Goal: Task Accomplishment & Management: Complete application form

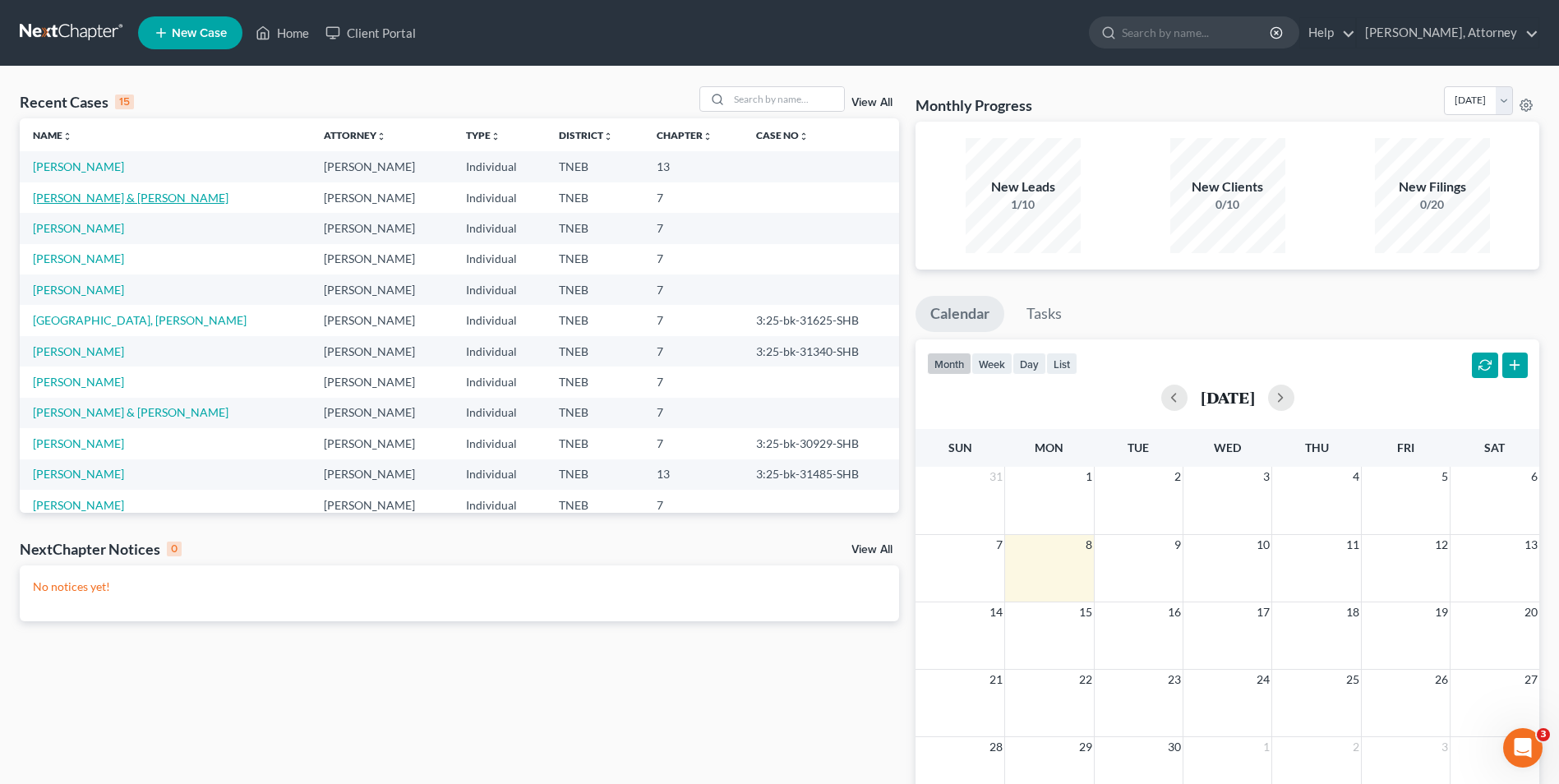
click at [147, 200] on link "[PERSON_NAME] & [PERSON_NAME]" at bounding box center [130, 197] width 196 height 14
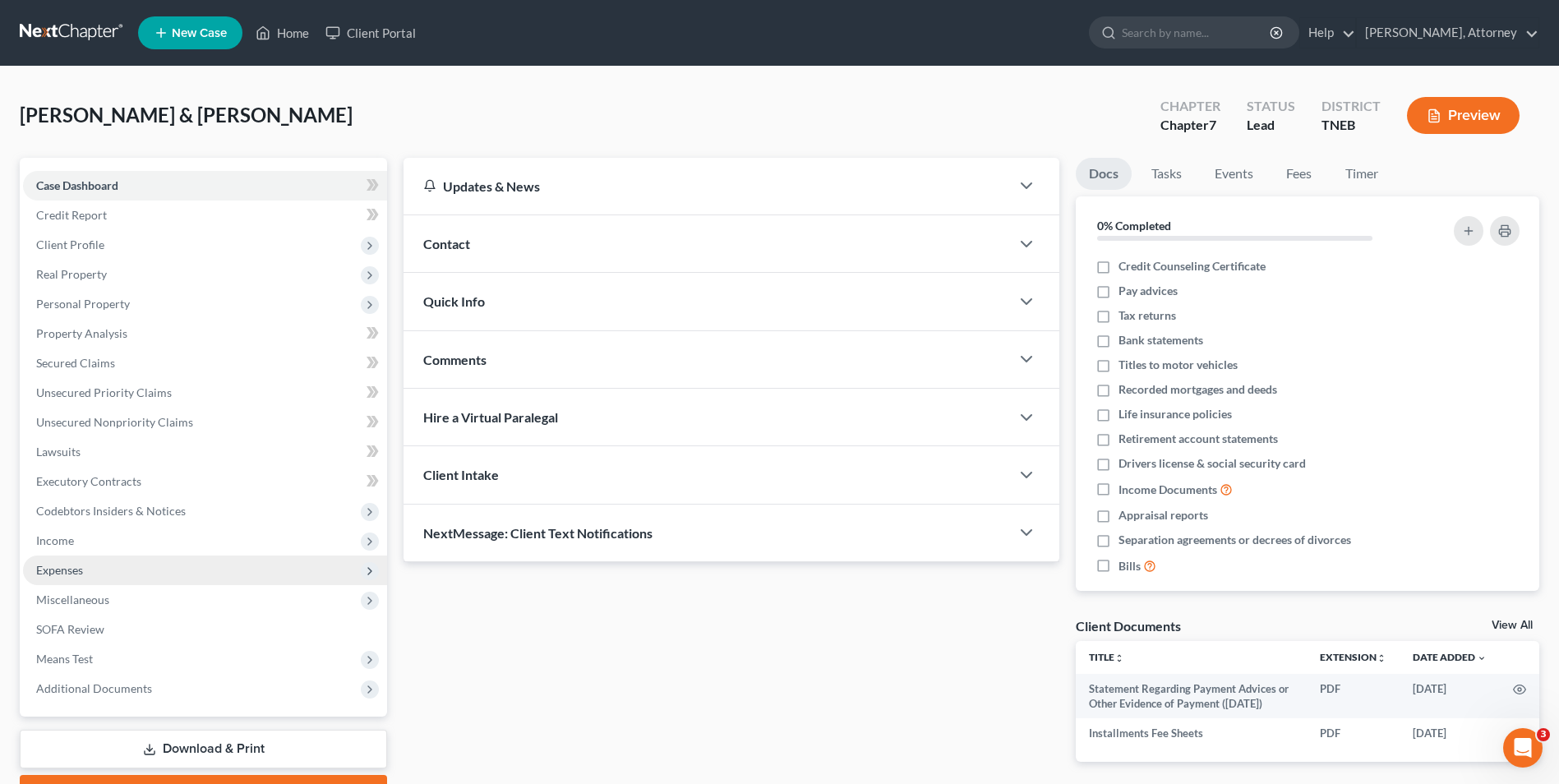
click at [61, 568] on span "Expenses" at bounding box center [60, 570] width 47 height 14
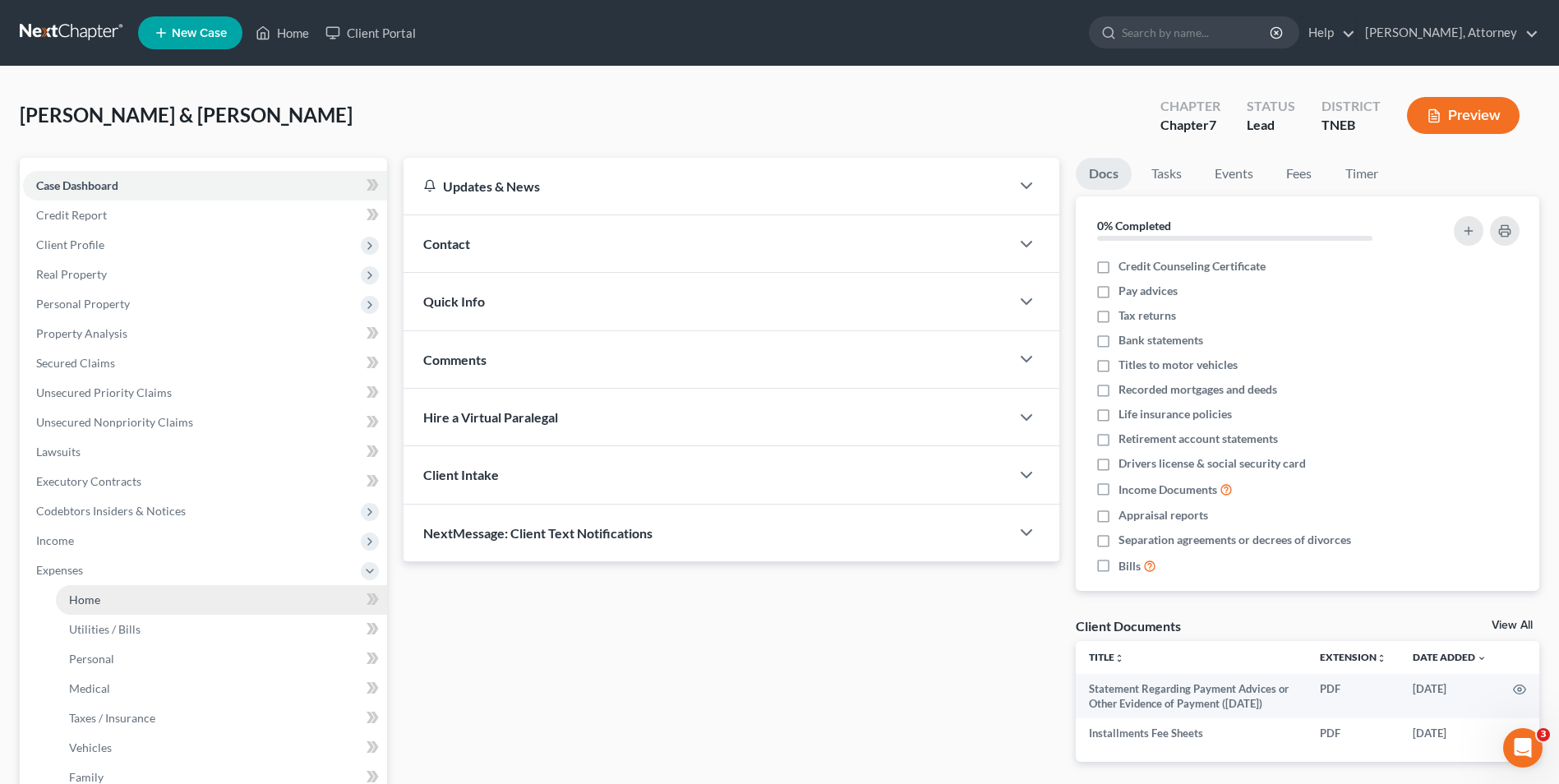
click at [81, 611] on link "Home" at bounding box center [222, 600] width 331 height 30
click at [100, 632] on span "Utilities / Bills" at bounding box center [105, 629] width 71 height 14
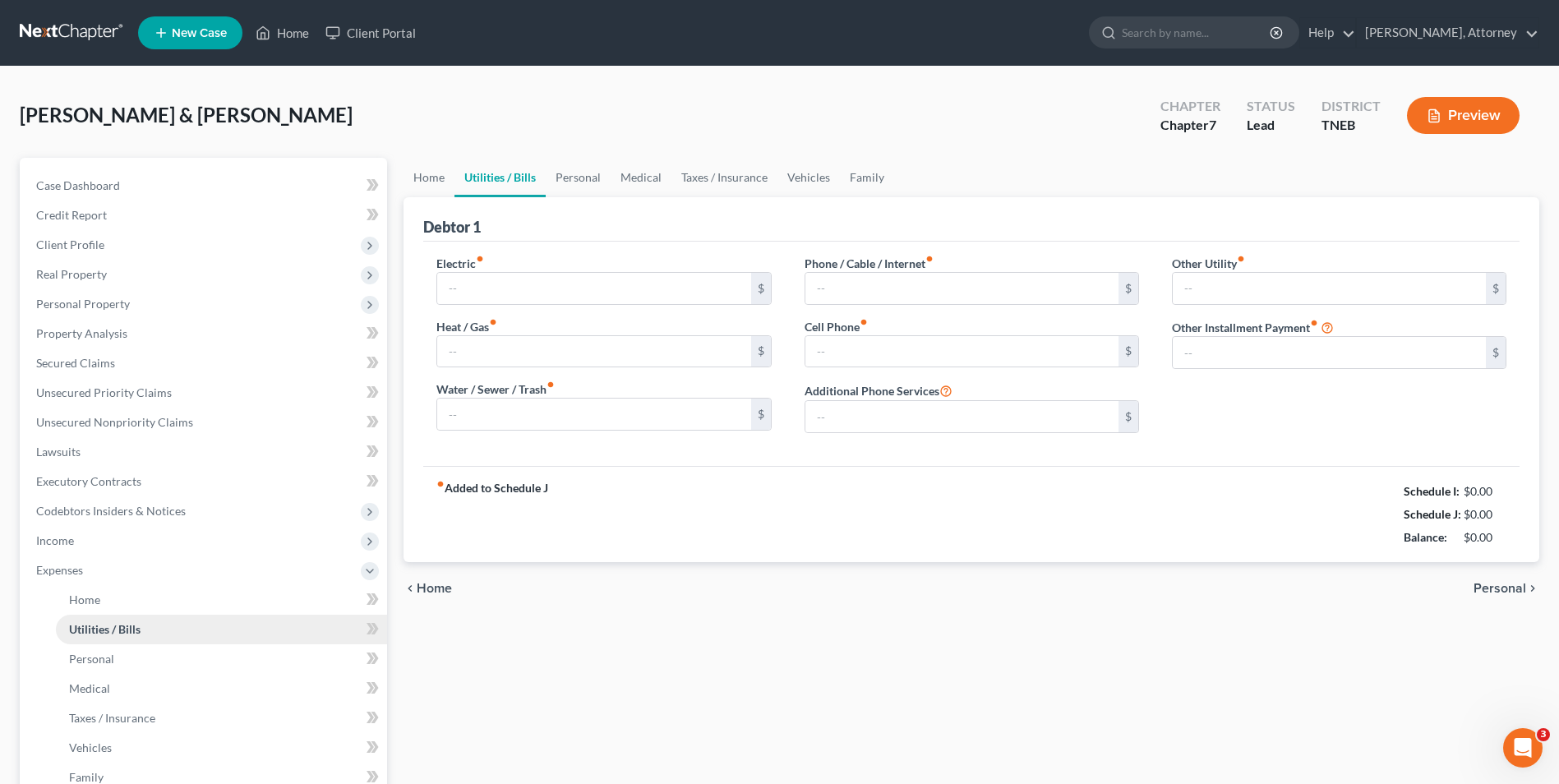
type input "325.00"
type input "0.00"
type input "60.00"
type input "150.00"
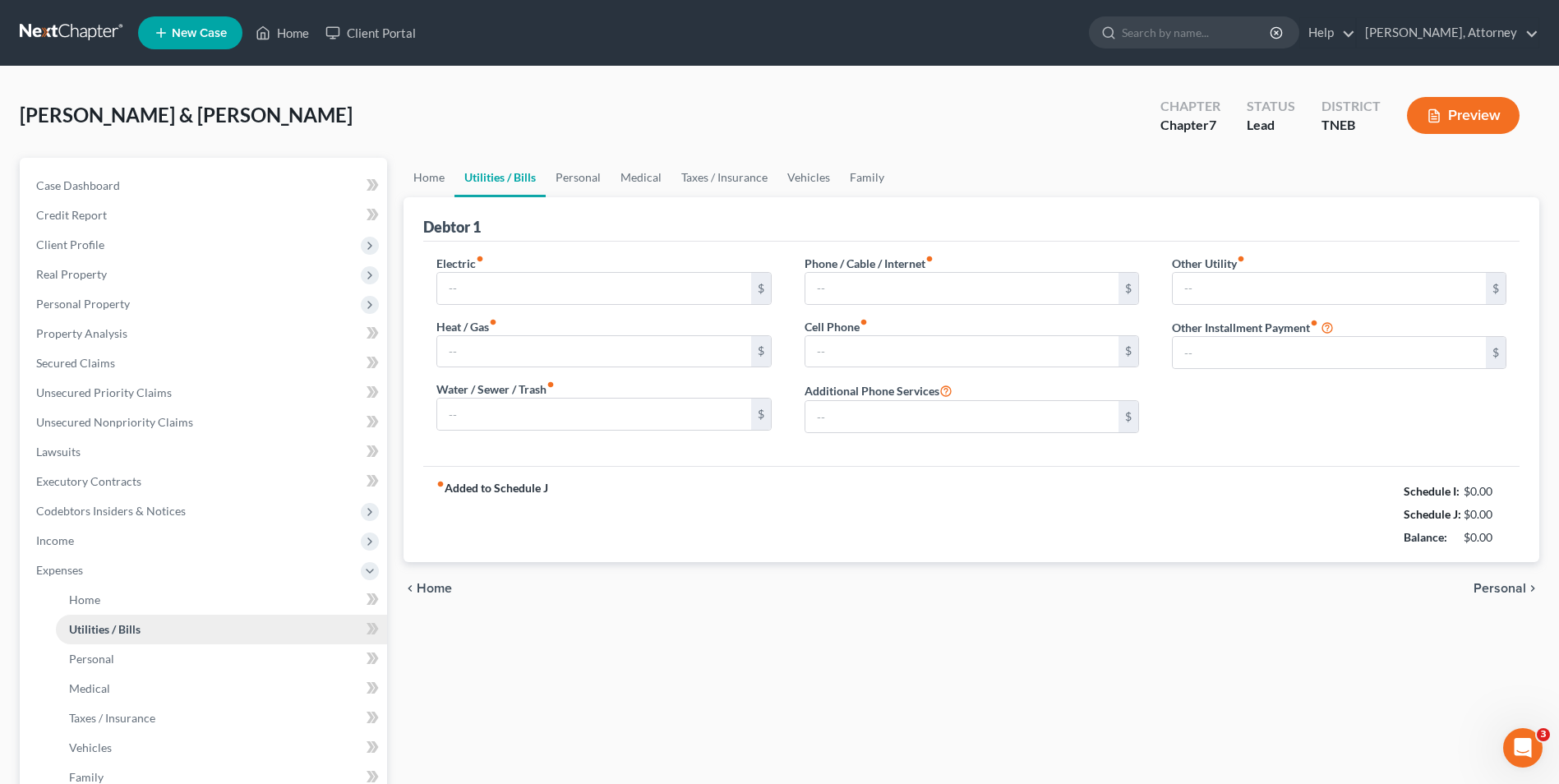
type input "0.00"
click at [100, 632] on span "Utilities / Bills" at bounding box center [105, 629] width 71 height 14
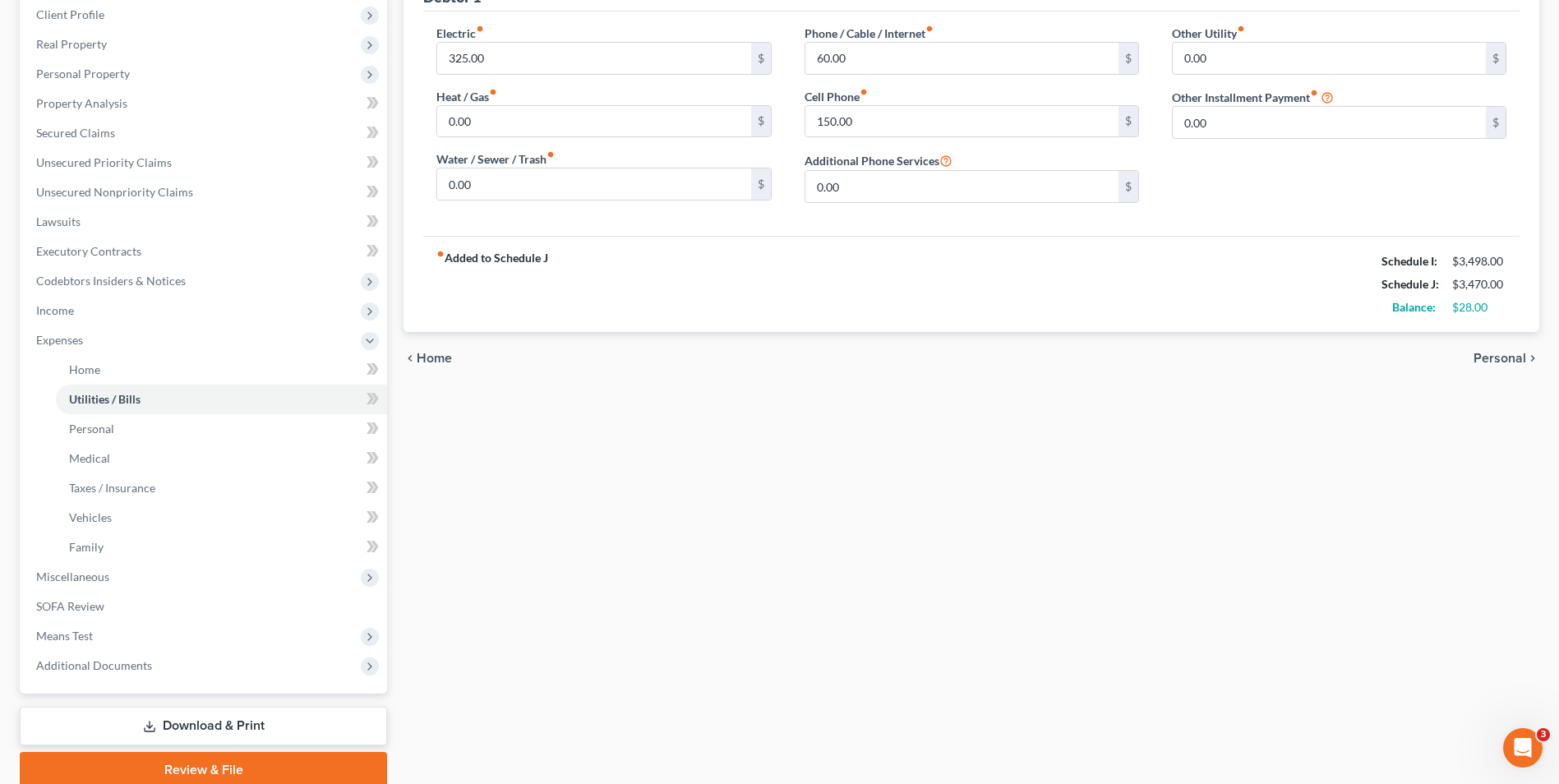
scroll to position [263, 0]
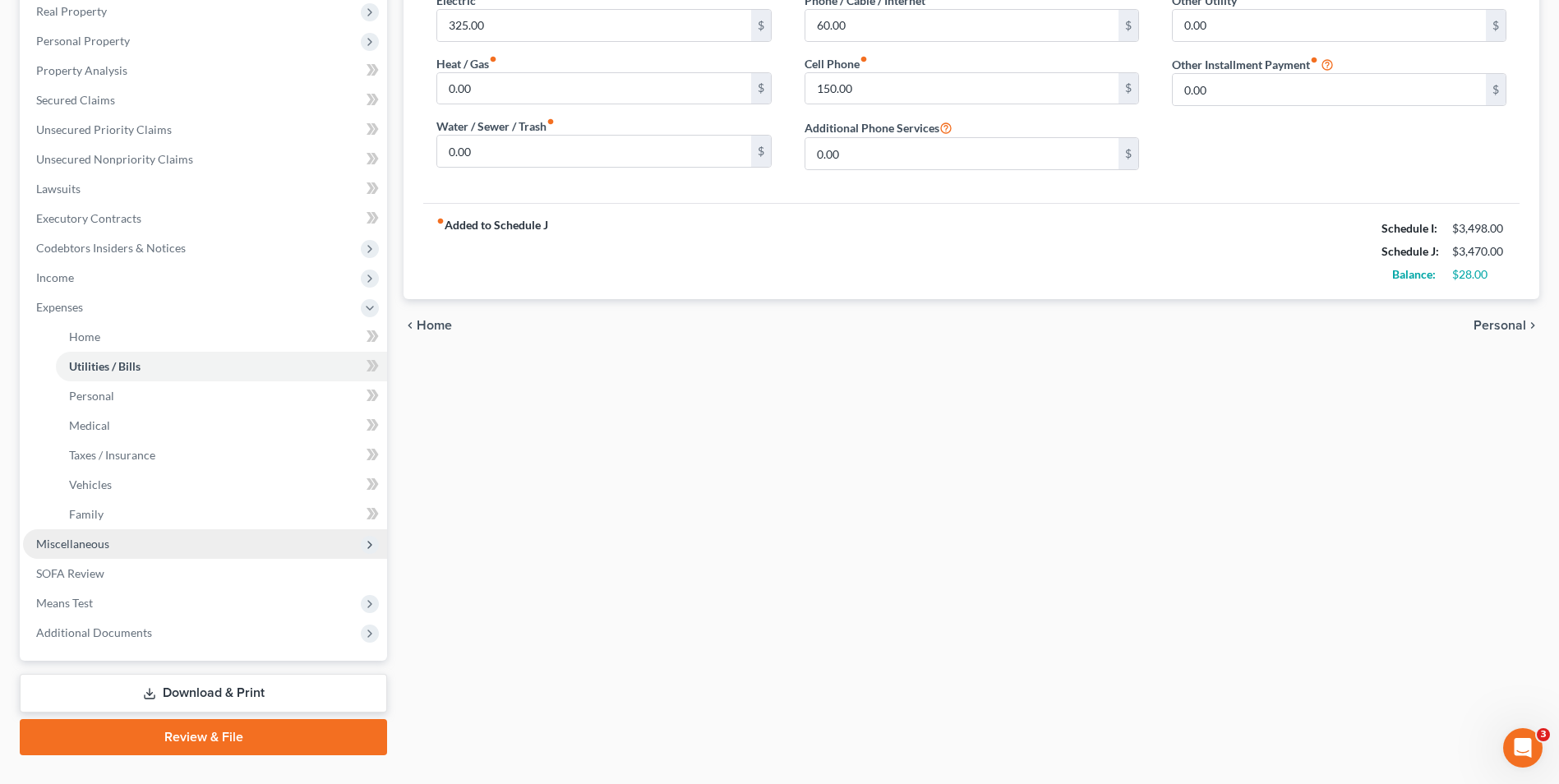
click at [98, 542] on span "Miscellaneous" at bounding box center [73, 544] width 73 height 14
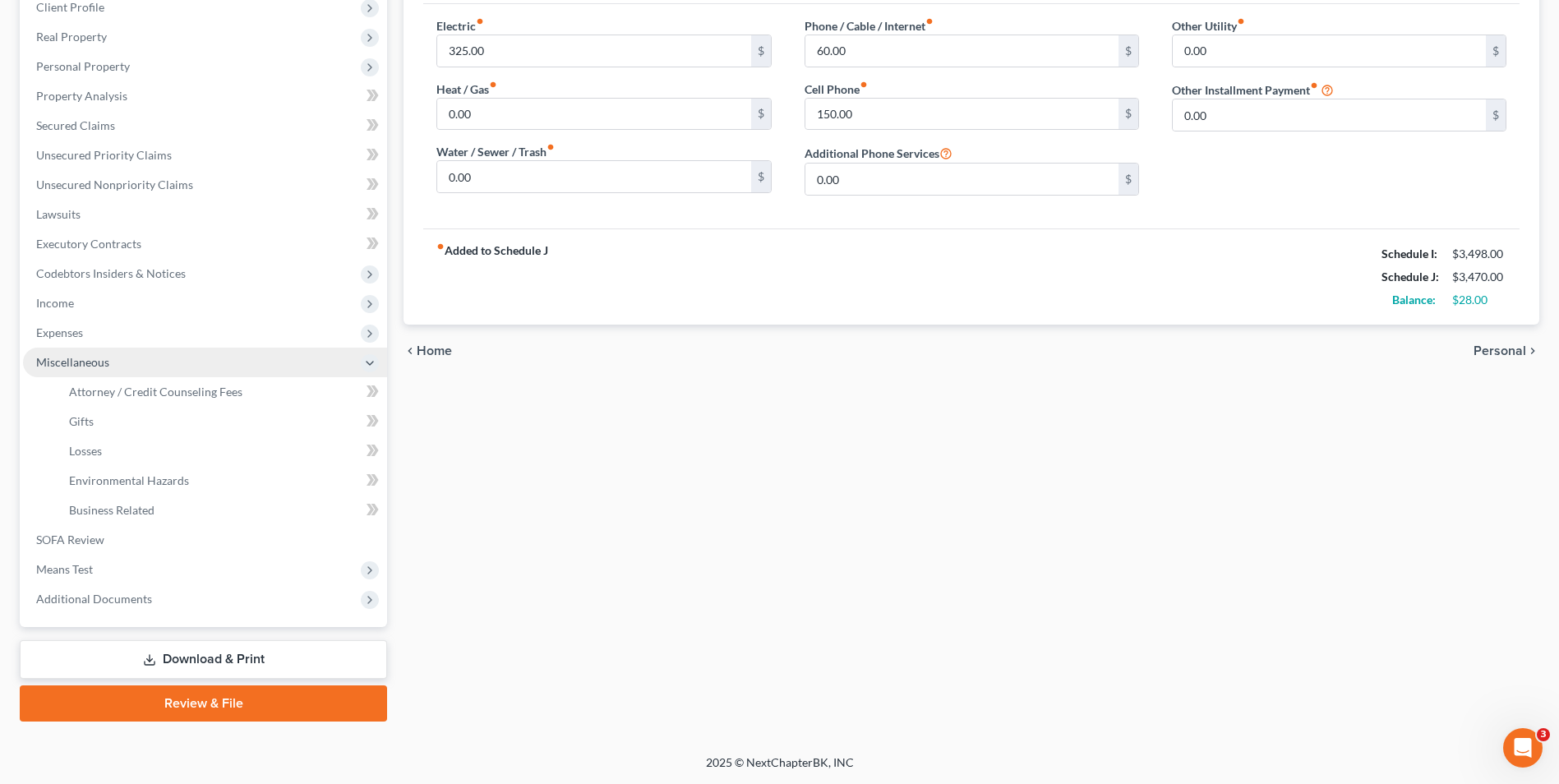
scroll to position [238, 0]
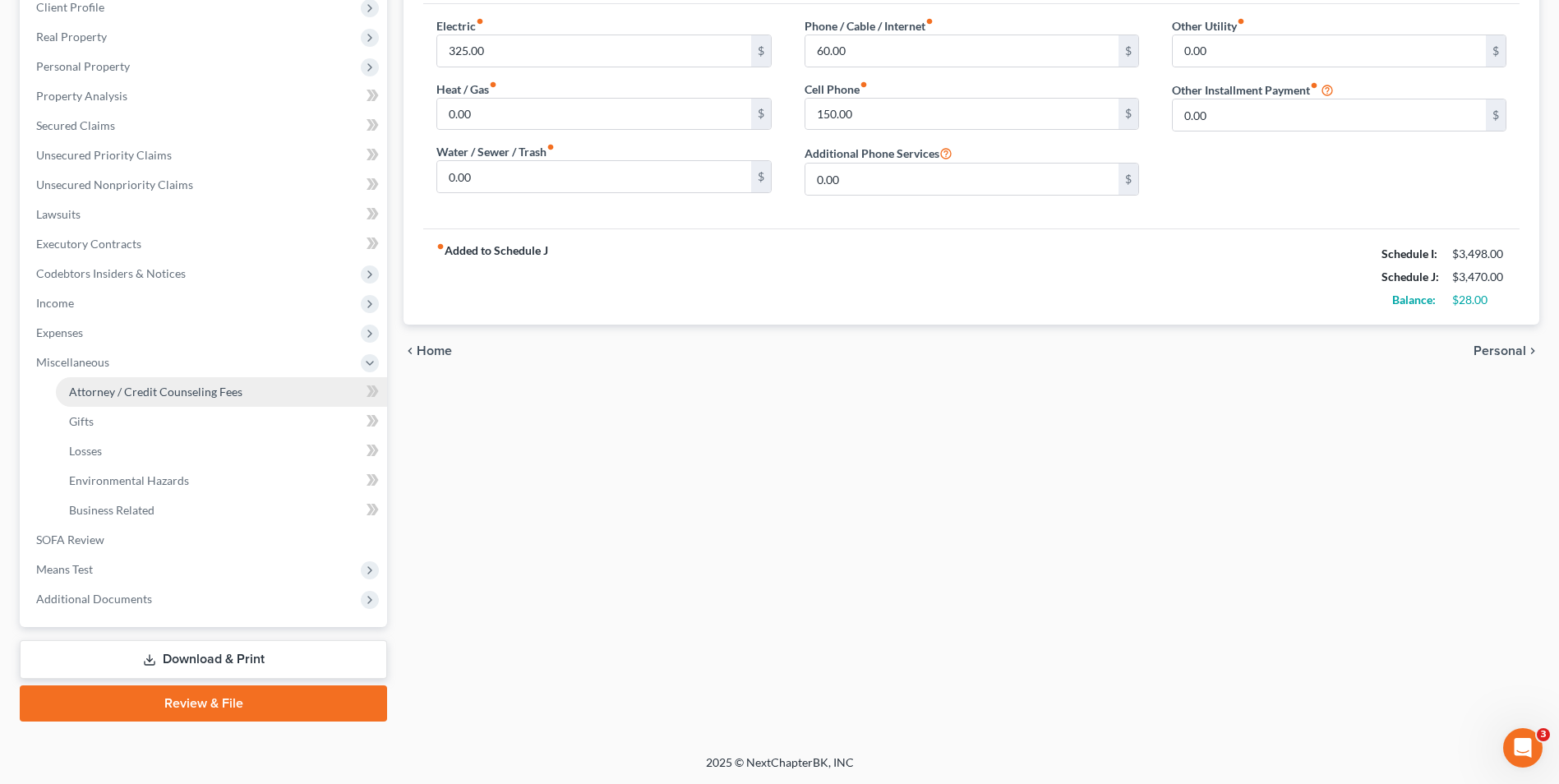
click at [173, 383] on link "Attorney / Credit Counseling Fees" at bounding box center [222, 392] width 331 height 30
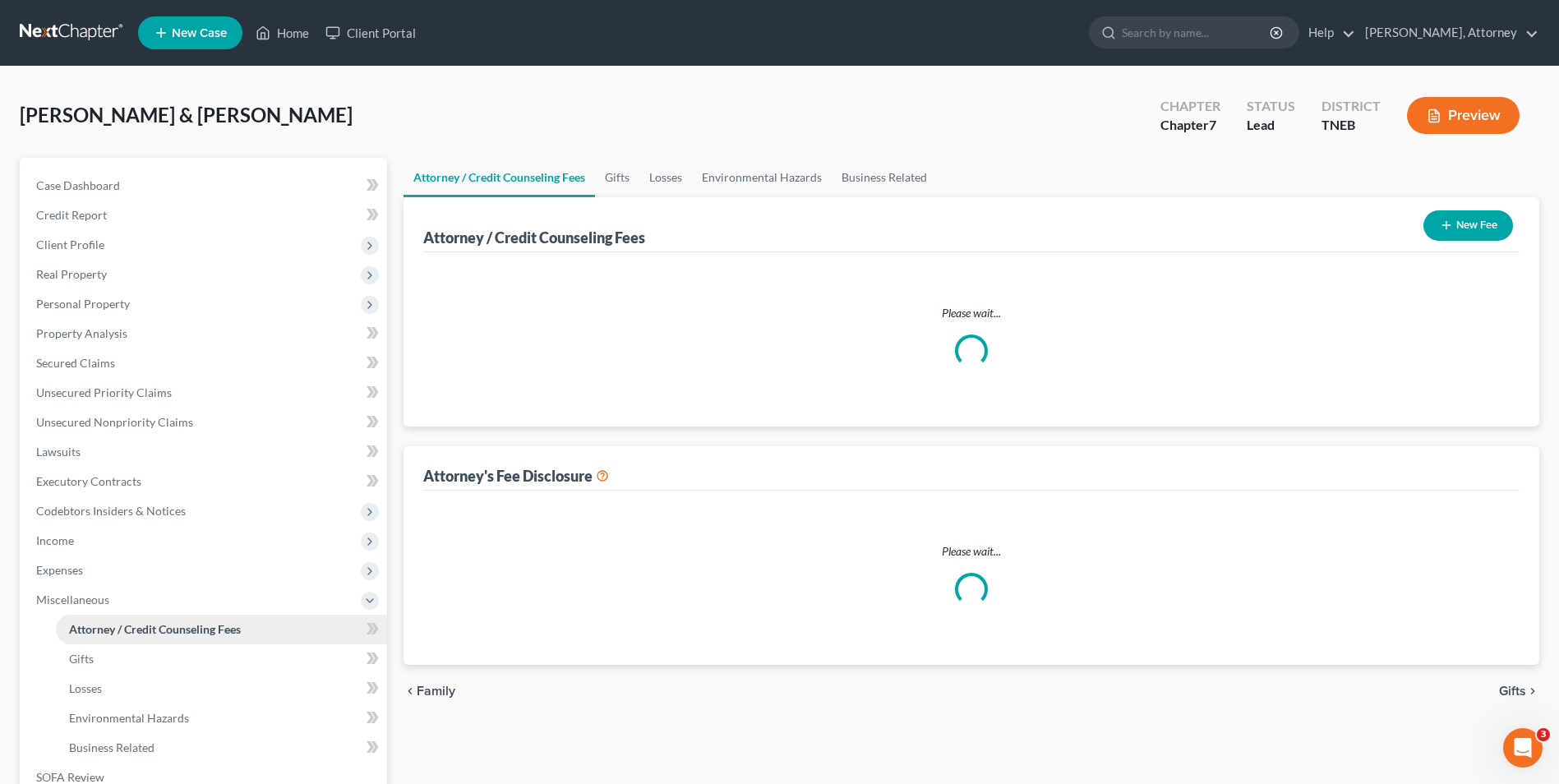
select select "0"
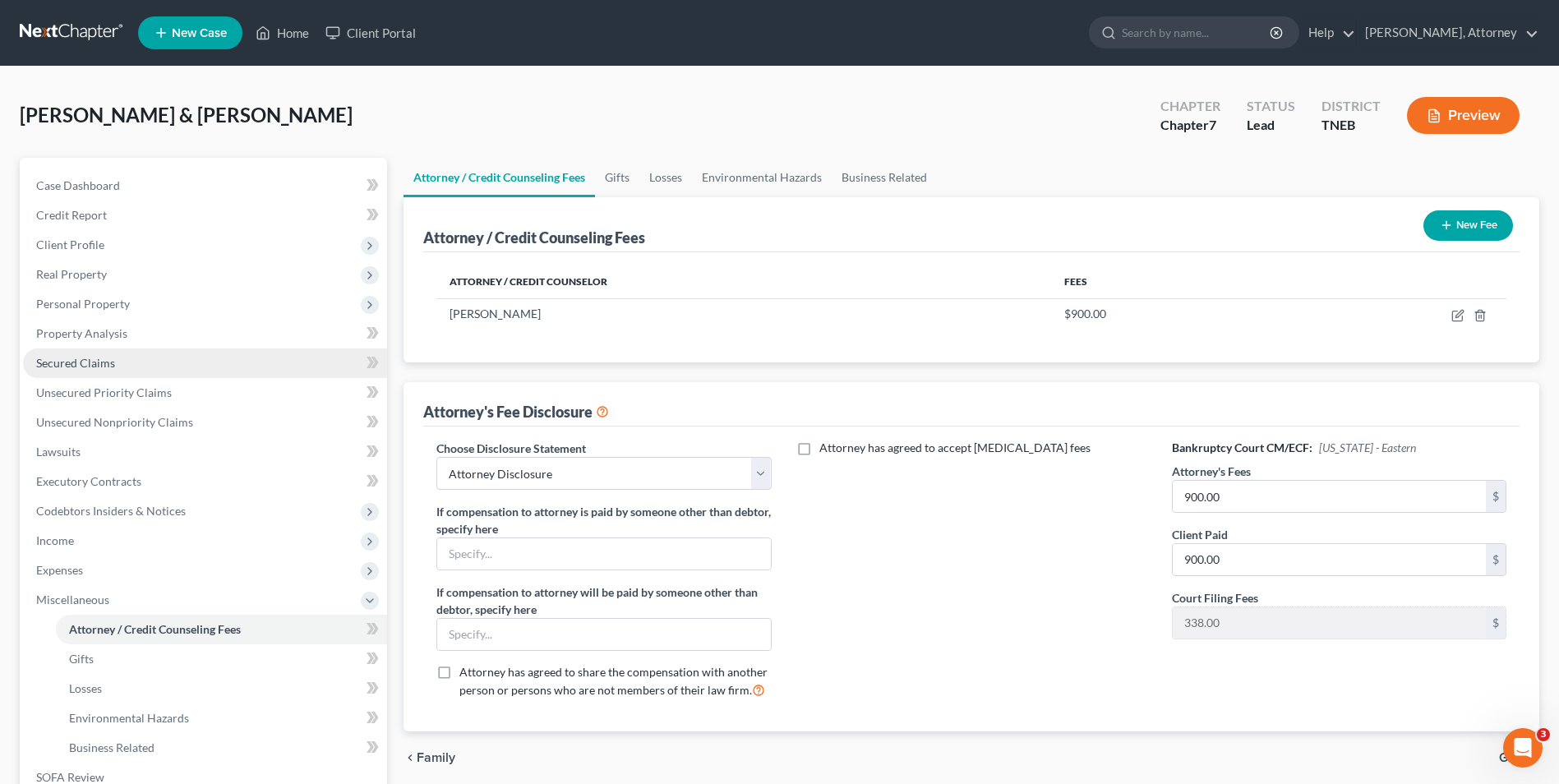
click at [104, 360] on span "Secured Claims" at bounding box center [76, 362] width 79 height 14
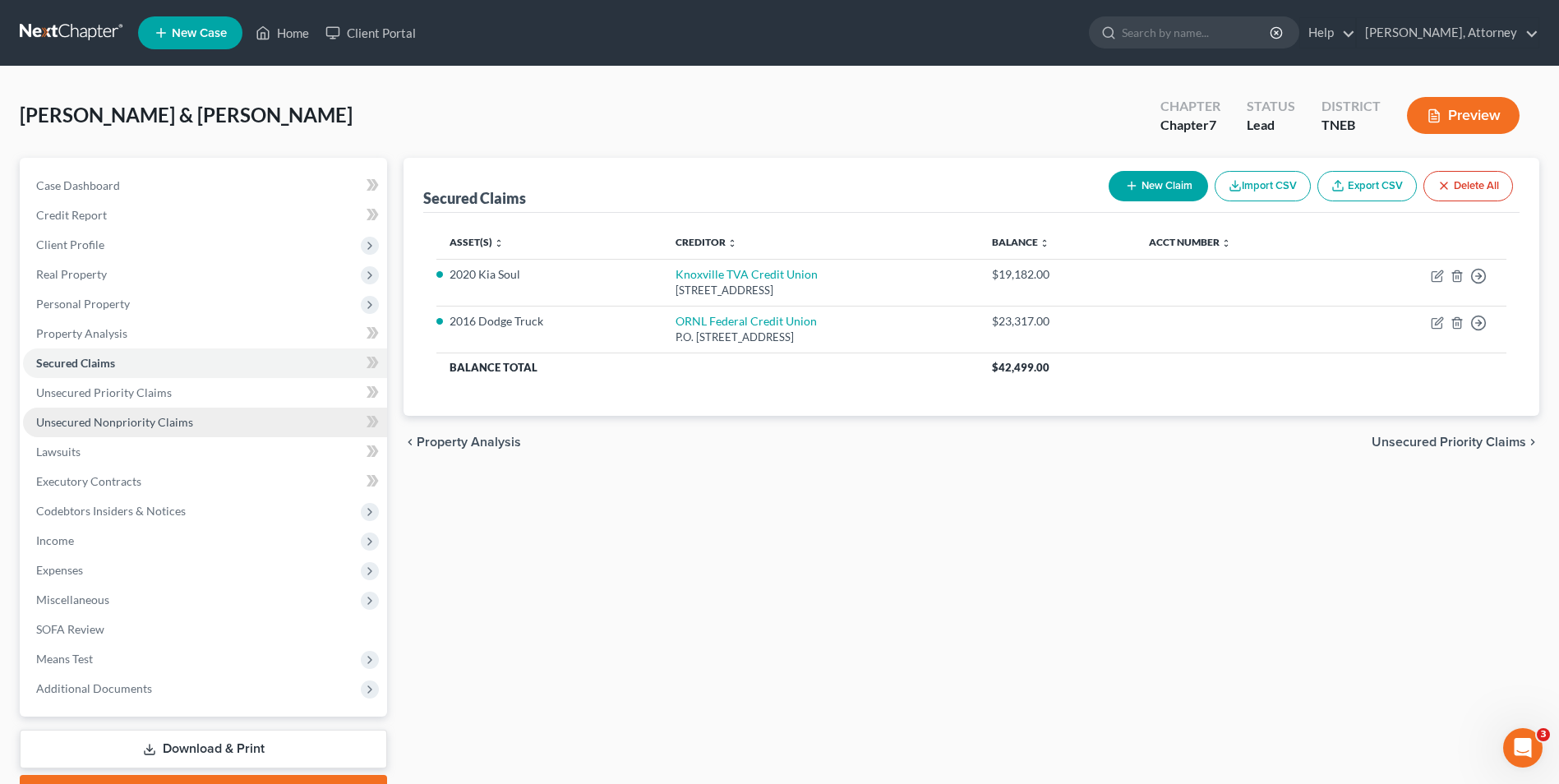
click at [102, 415] on span "Unsecured Nonpriority Claims" at bounding box center [115, 422] width 157 height 14
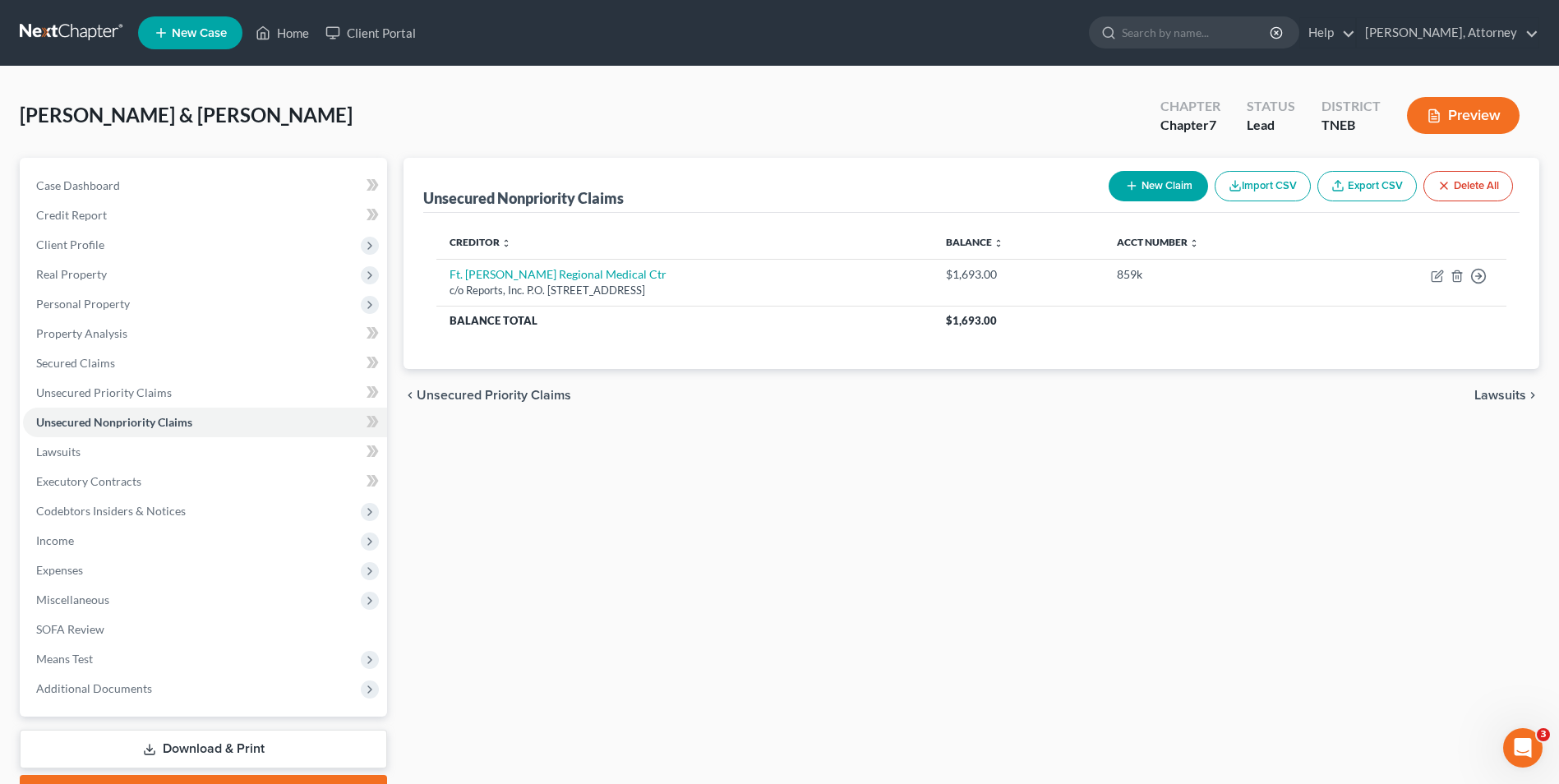
click at [1166, 180] on button "New Claim" at bounding box center [1158, 186] width 99 height 30
select select "2"
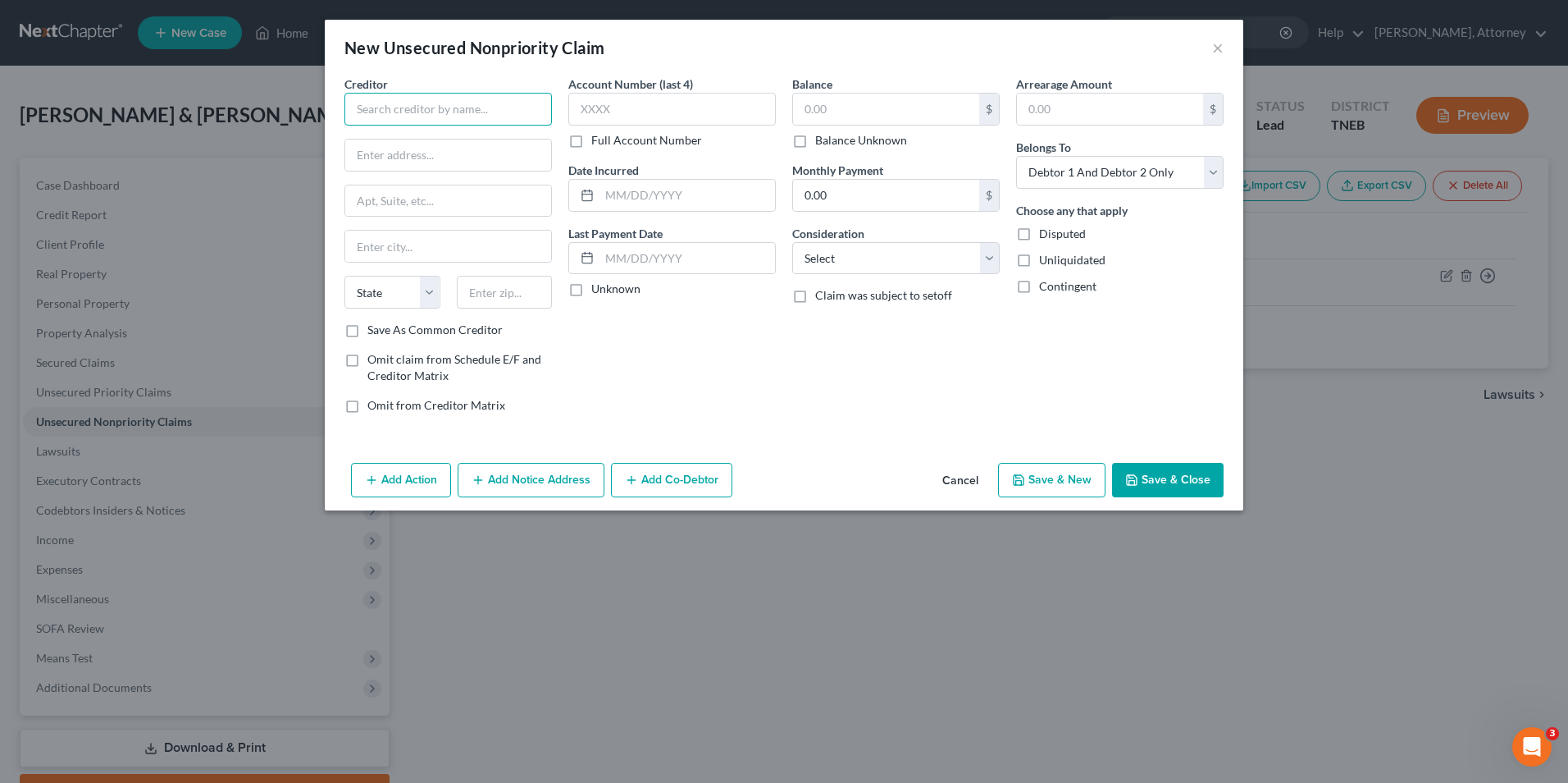
click at [520, 101] on input "text" at bounding box center [448, 108] width 207 height 33
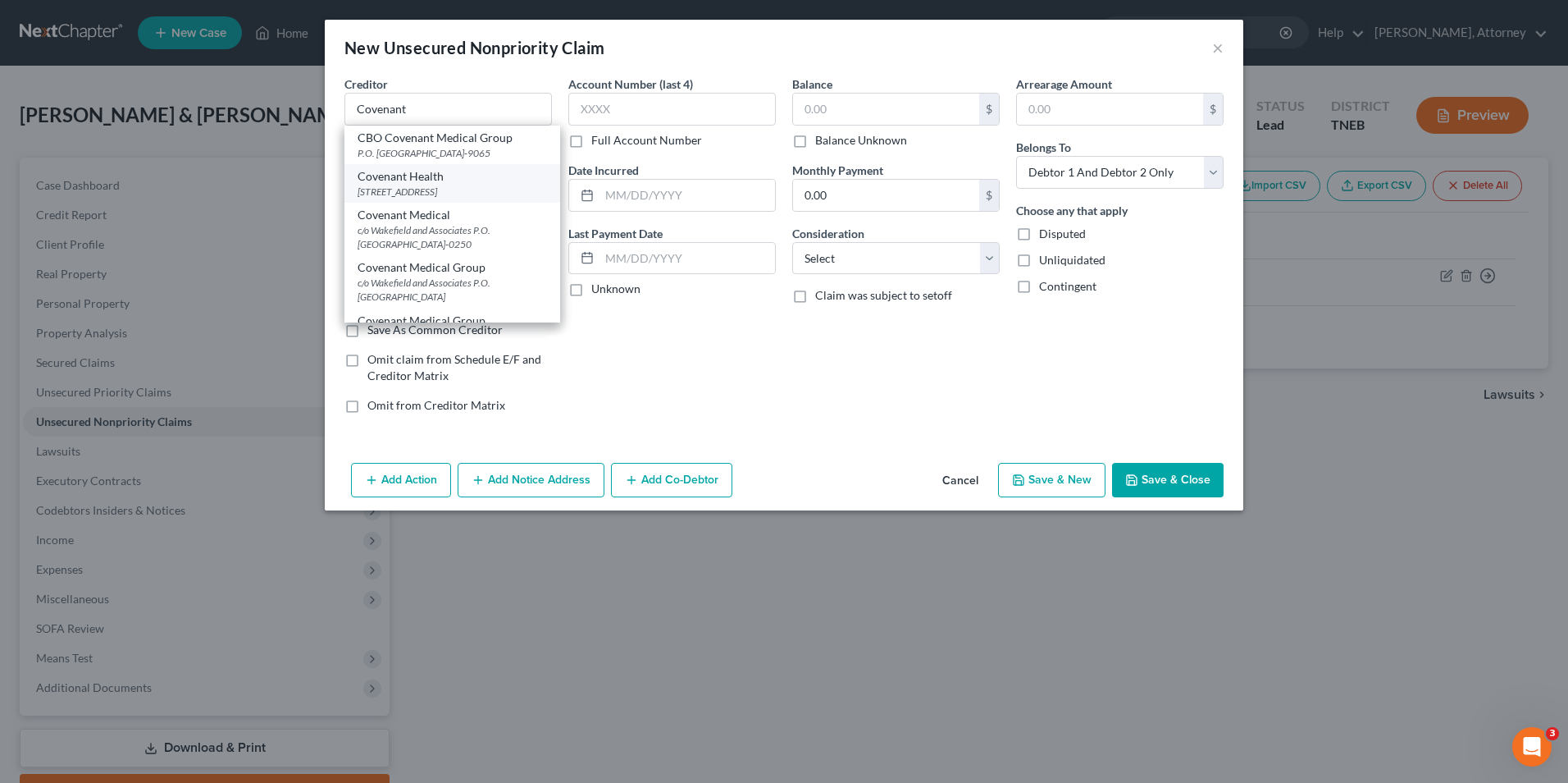
click at [487, 194] on div "[STREET_ADDRESS]" at bounding box center [452, 192] width 190 height 14
type input "Covenant Health"
type input "1819 [GEOGRAPHIC_DATA]"
type input "Suite 108"
type input "[GEOGRAPHIC_DATA]"
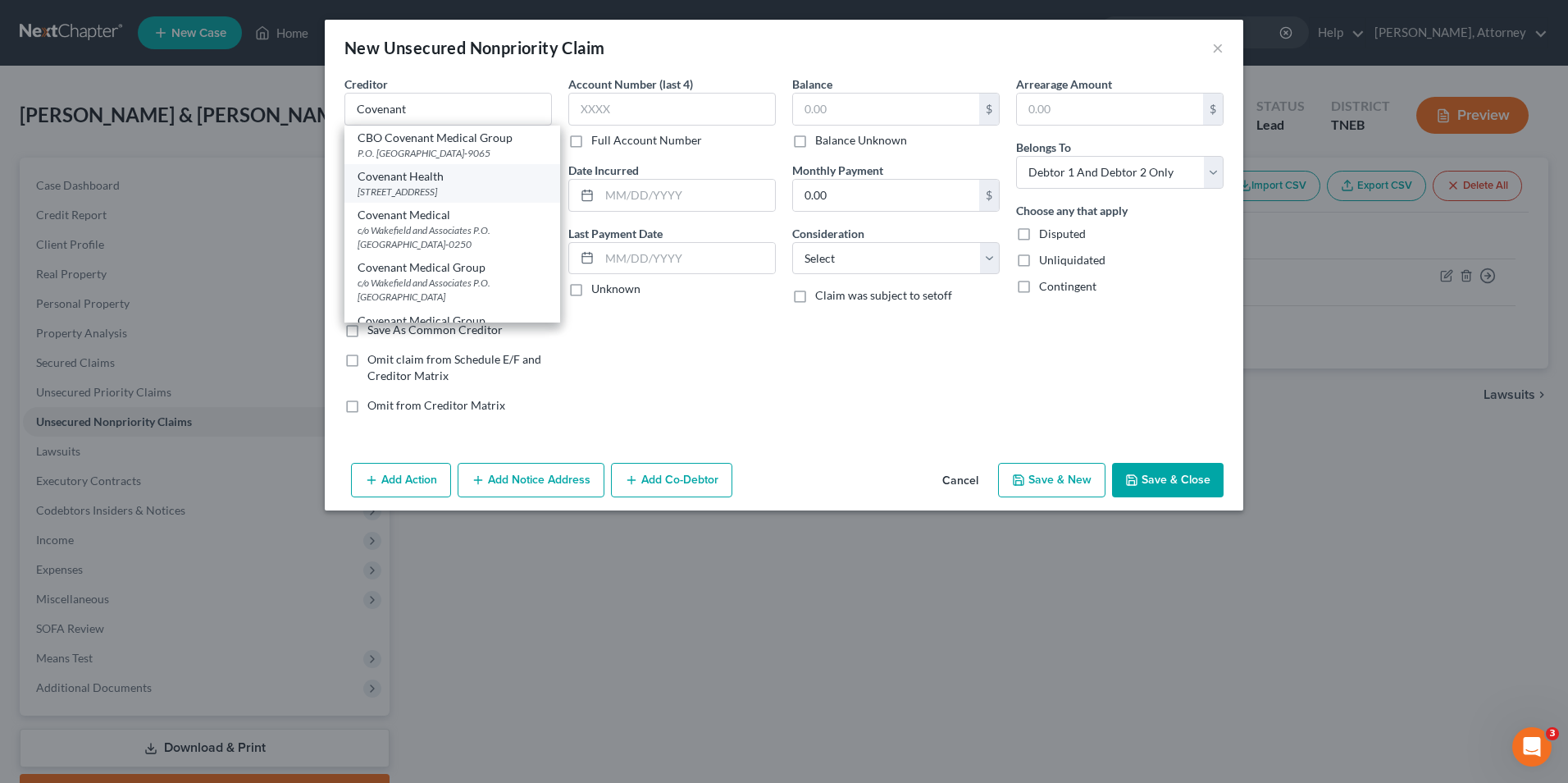
select select "44"
type input "37916"
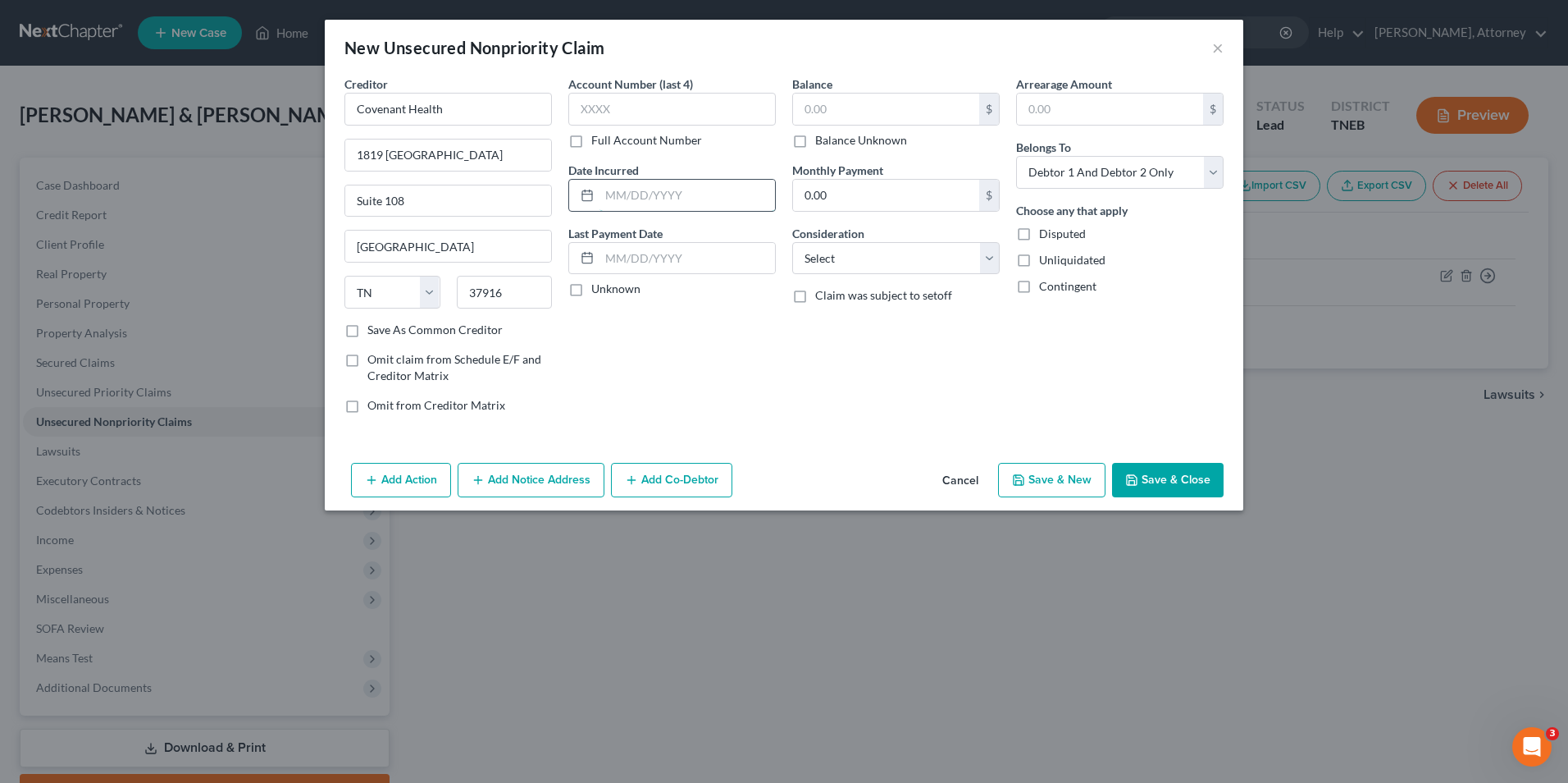
click at [676, 193] on input "text" at bounding box center [687, 194] width 176 height 31
type input "2024"
click at [823, 105] on input "text" at bounding box center [885, 108] width 186 height 31
type input "5,000"
click at [820, 257] on select "Select Cable / Satellite Services Collection Agency Credit Card Debt Debt Couns…" at bounding box center [896, 258] width 207 height 33
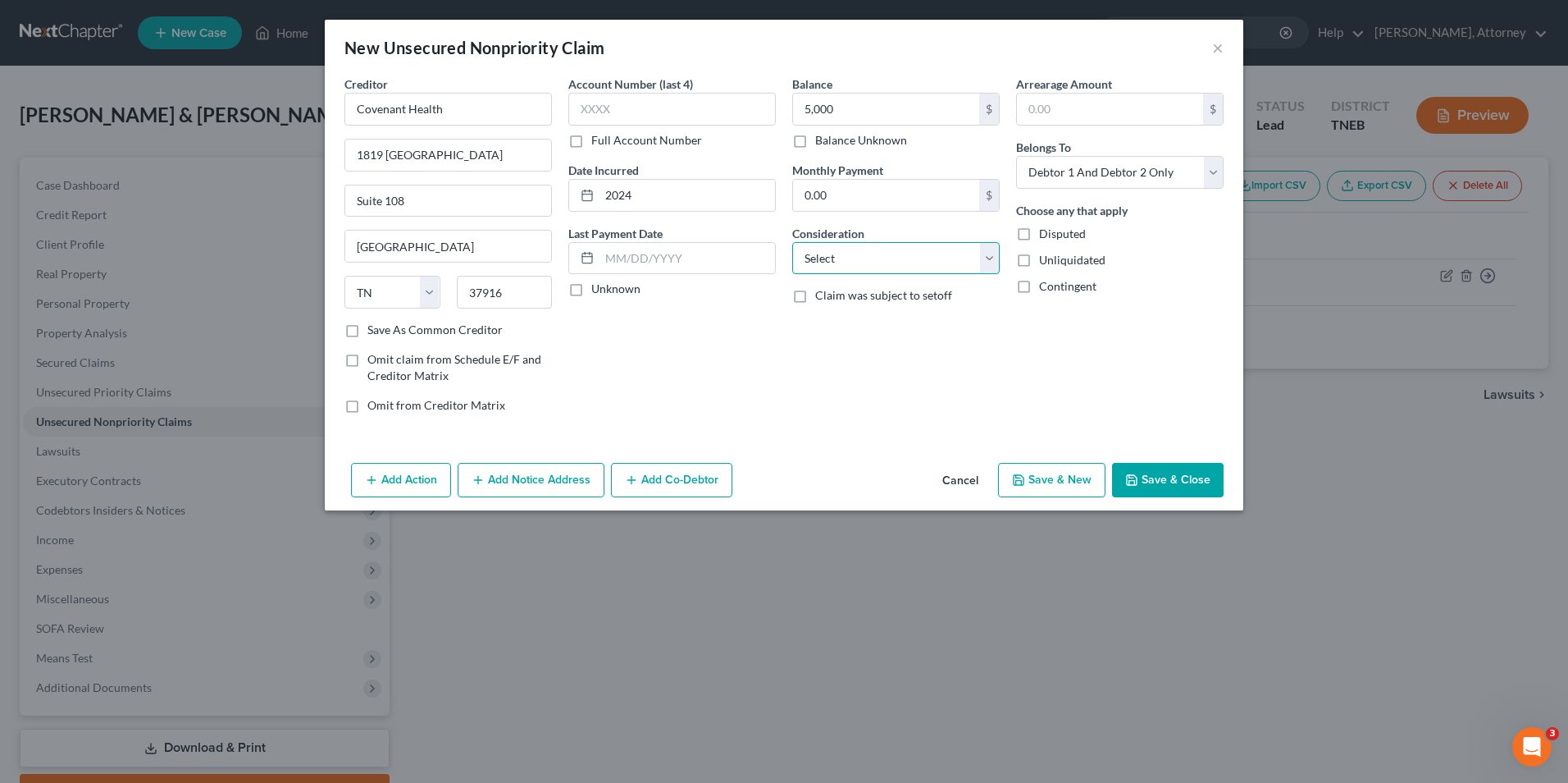
select select "9"
click at [792, 242] on select "Select Cable / Satellite Services Collection Agency Credit Card Debt Debt Couns…" at bounding box center [896, 258] width 207 height 33
click at [1170, 476] on button "Save & Close" at bounding box center [1167, 479] width 111 height 35
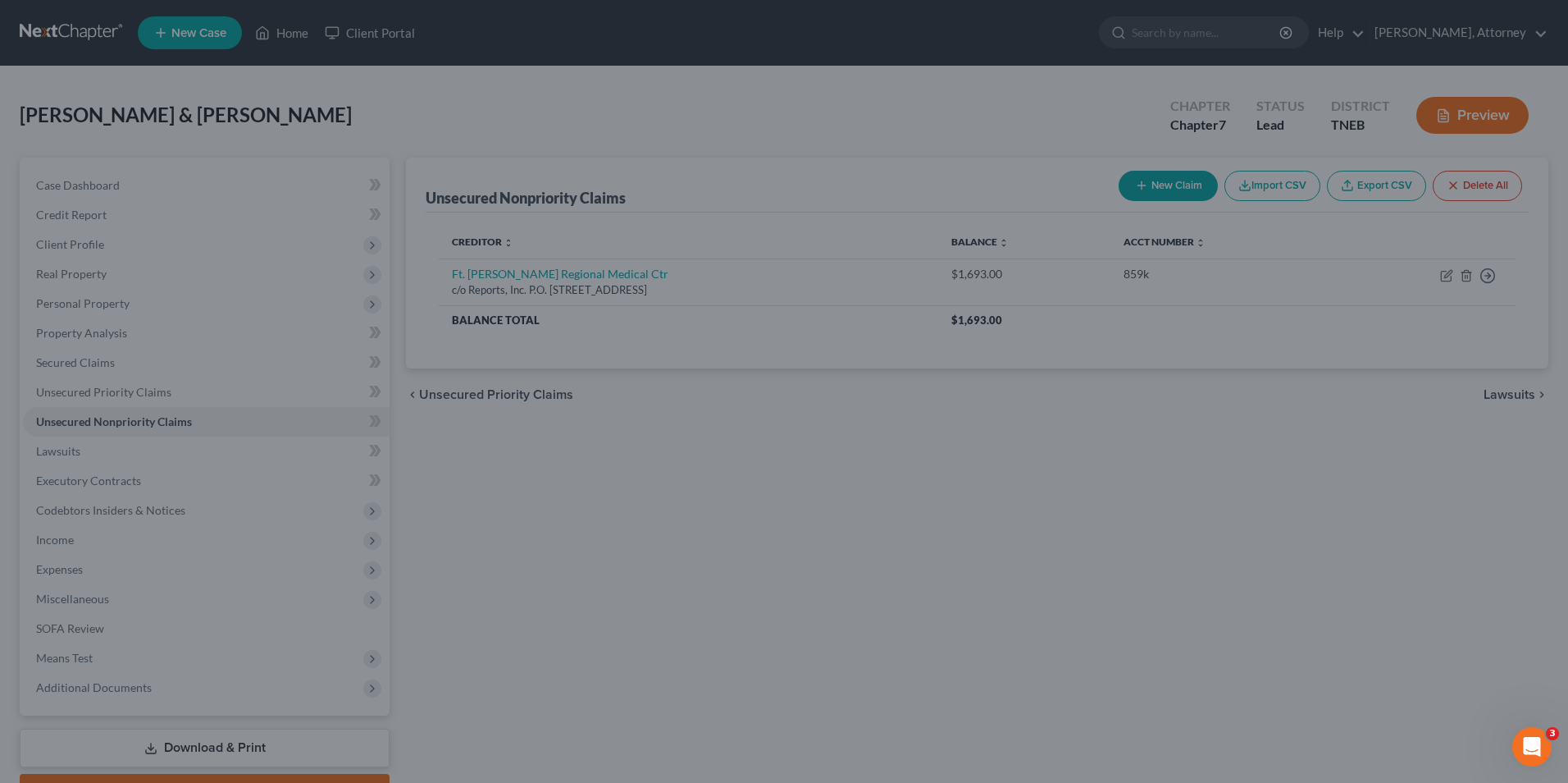
type input "5,000.00"
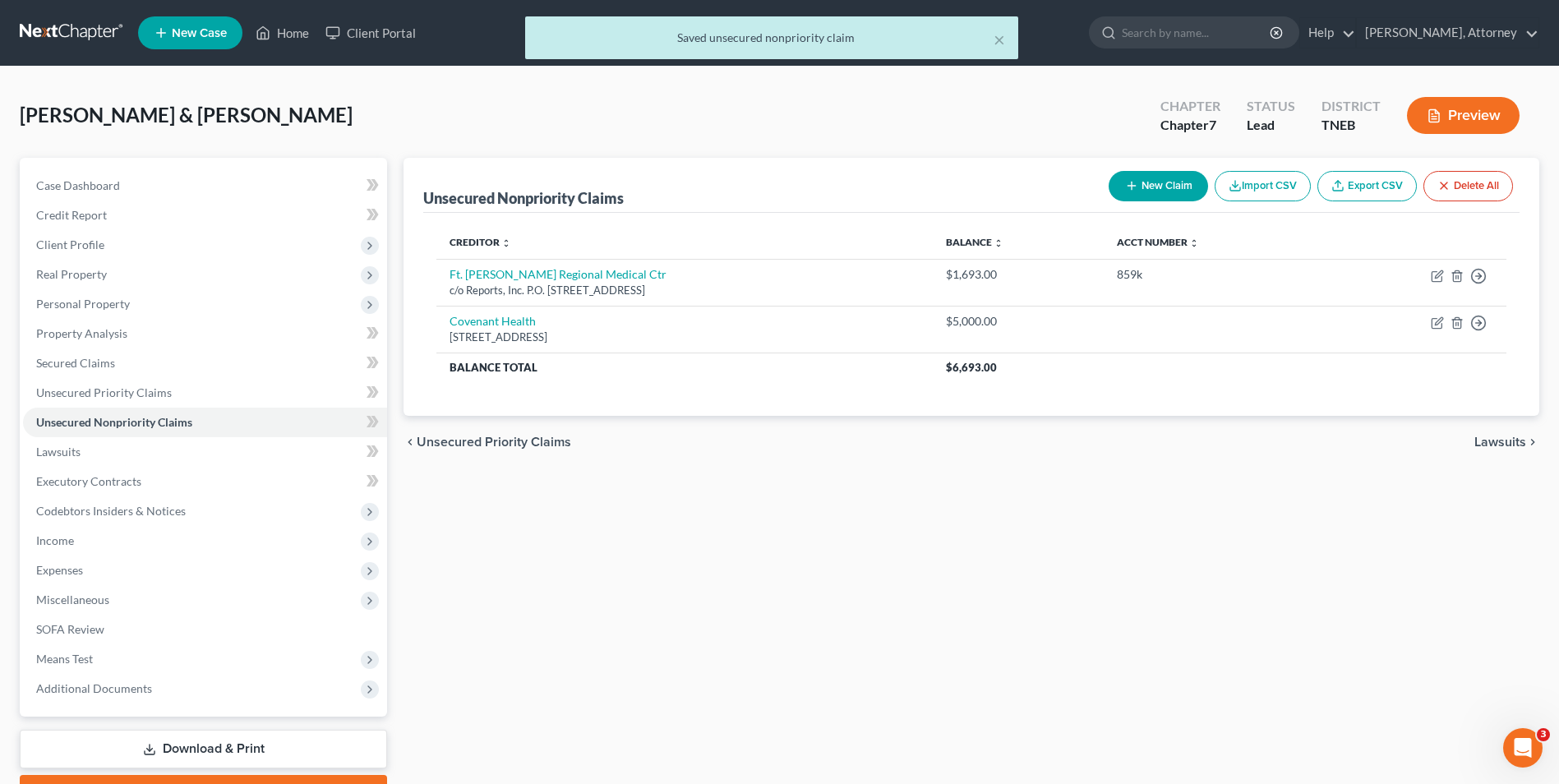
click at [1158, 188] on button "New Claim" at bounding box center [1158, 186] width 99 height 30
select select "2"
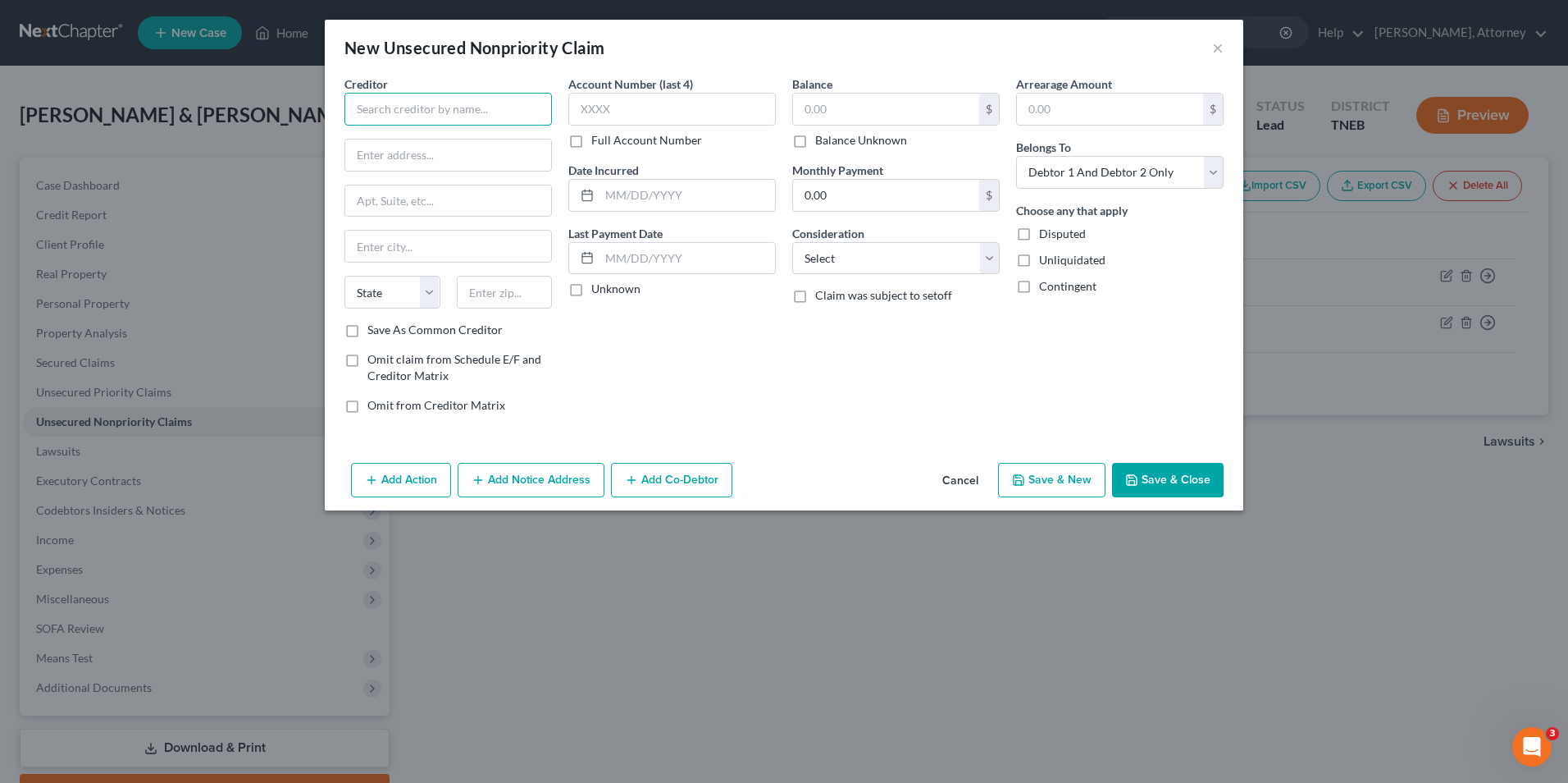
click at [399, 107] on input "text" at bounding box center [448, 108] width 207 height 33
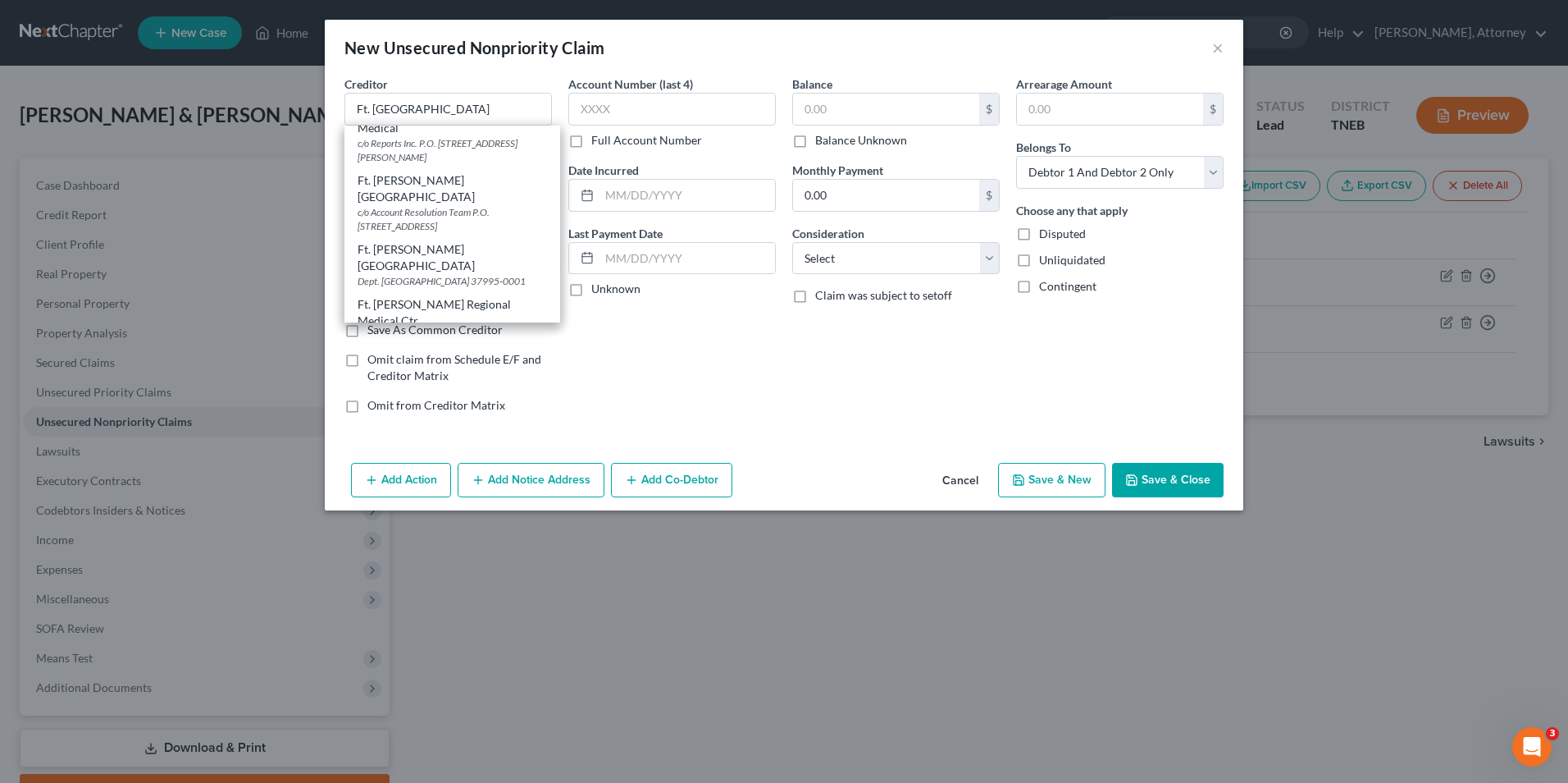
scroll to position [244, 0]
click at [457, 256] on div "Dept. [GEOGRAPHIC_DATA] 37995-0001" at bounding box center [452, 263] width 190 height 14
type input "Ft. [PERSON_NAME][GEOGRAPHIC_DATA]"
type input "Dept. 888001"
type input "[GEOGRAPHIC_DATA]"
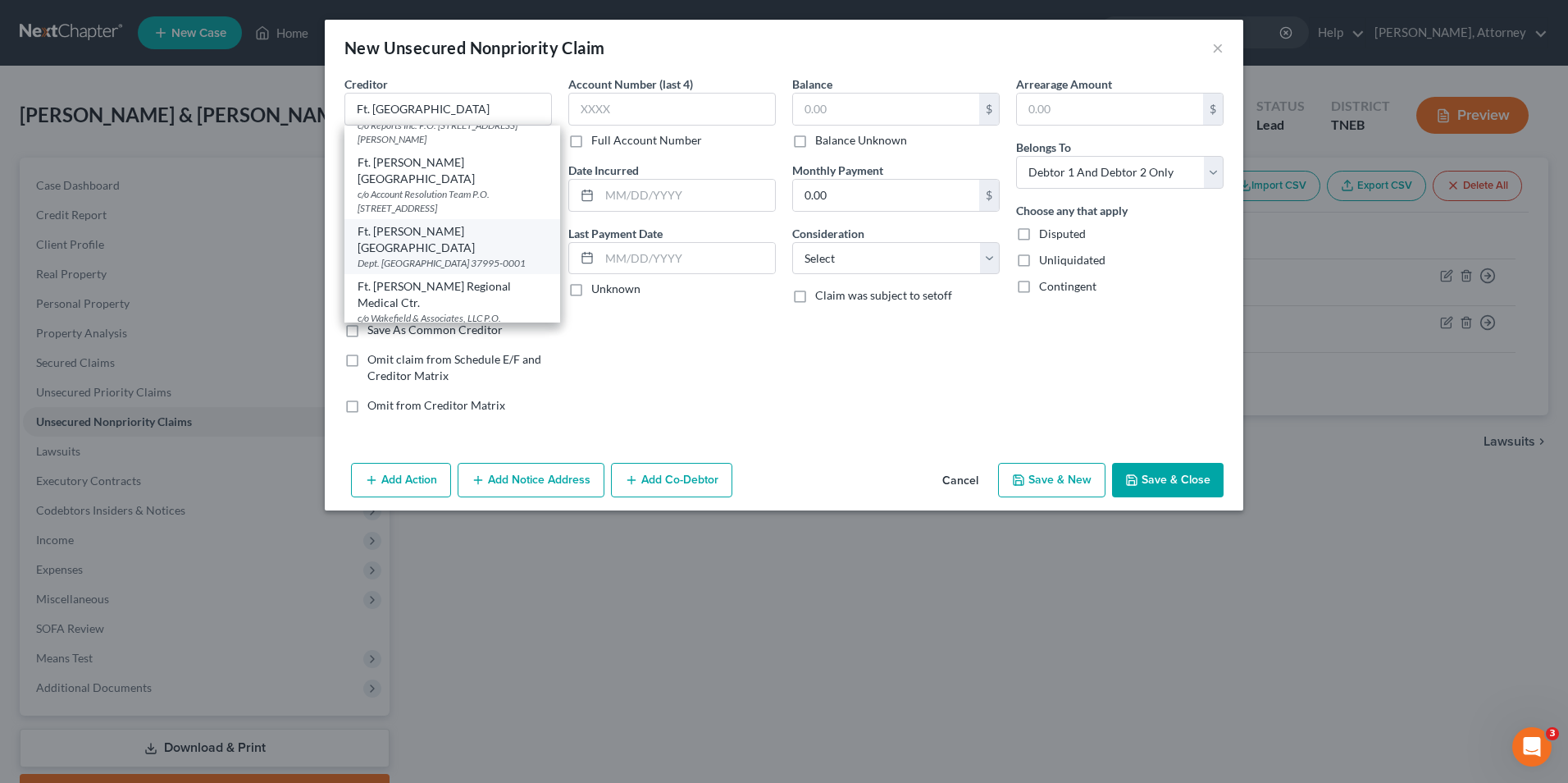
select select "44"
type input "37995-0001"
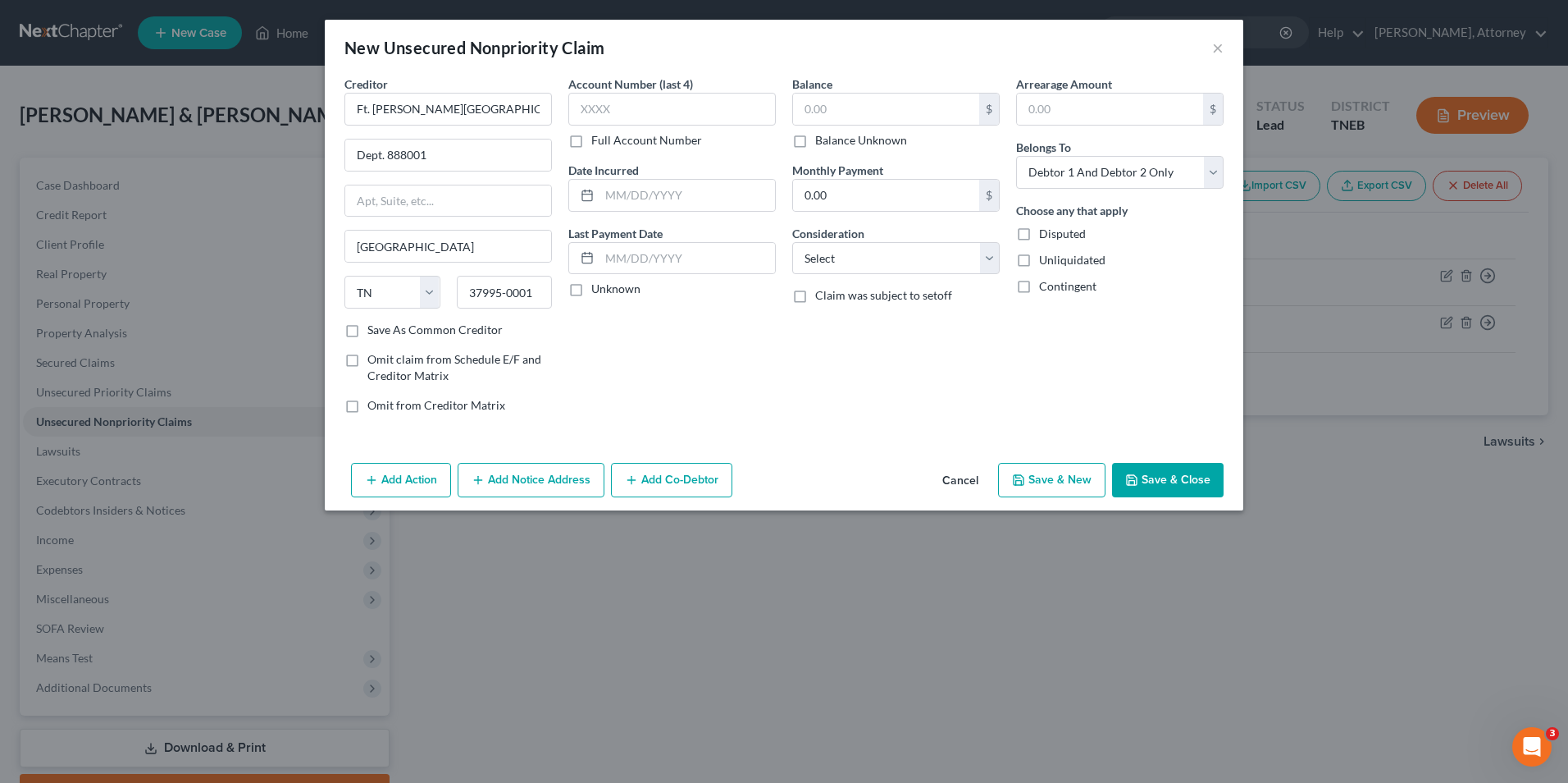
scroll to position [0, 0]
click at [662, 195] on input "text" at bounding box center [687, 194] width 176 height 31
type input "2022"
click at [876, 120] on input "text" at bounding box center [885, 108] width 186 height 31
type input "25,000"
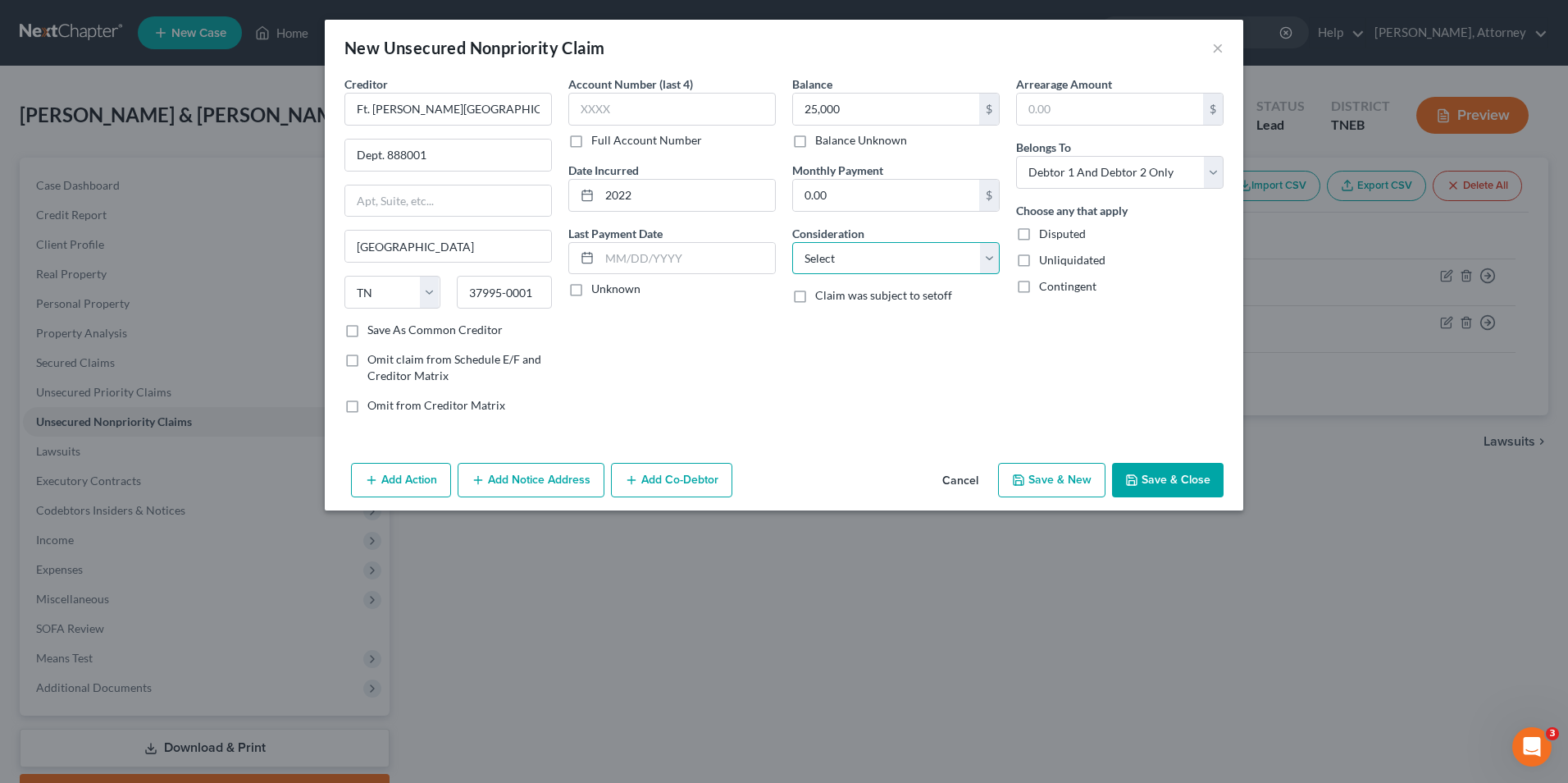
click at [881, 260] on select "Select Cable / Satellite Services Collection Agency Credit Card Debt Debt Couns…" at bounding box center [896, 258] width 207 height 33
select select "9"
click at [792, 242] on select "Select Cable / Satellite Services Collection Agency Credit Card Debt Debt Couns…" at bounding box center [896, 258] width 207 height 33
click at [1052, 484] on button "Save & New" at bounding box center [1052, 479] width 107 height 35
select select "2"
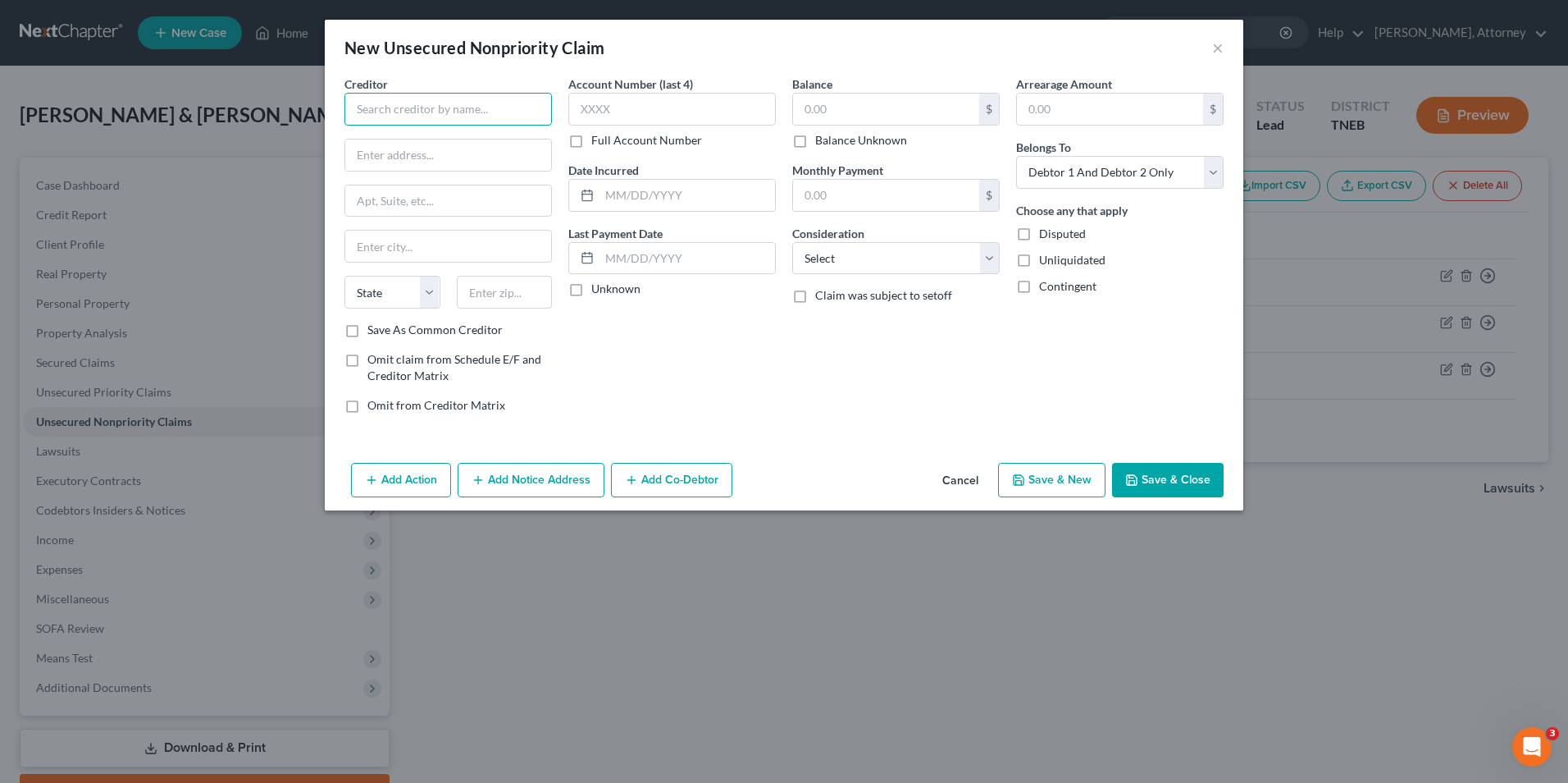
click at [392, 111] on input "text" at bounding box center [448, 108] width 207 height 33
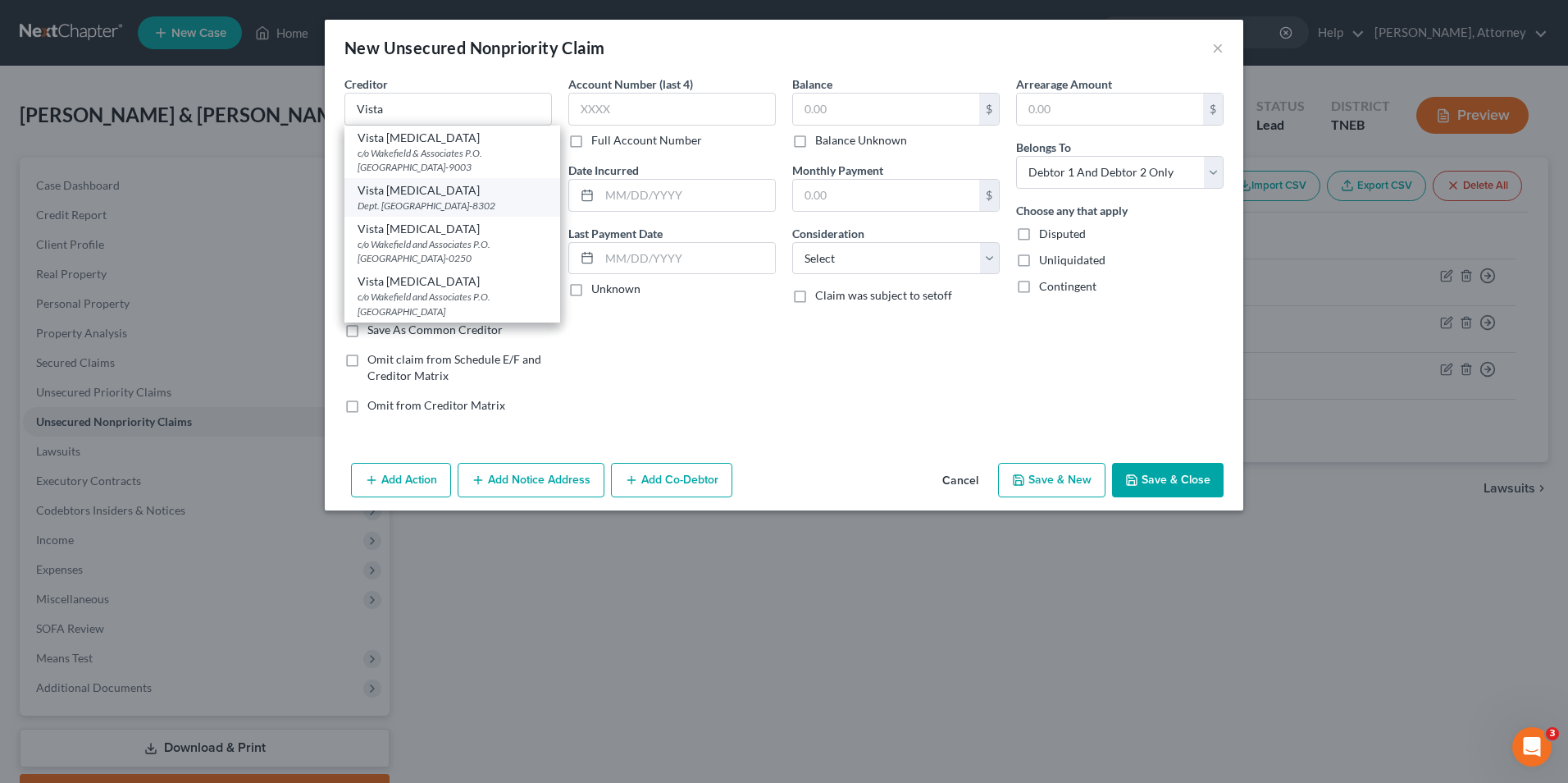
click at [415, 202] on div "Dept. [GEOGRAPHIC_DATA]-8302" at bounding box center [452, 206] width 190 height 14
type input "Vista [MEDICAL_DATA]"
type input "Dept. 888302"
type input "[GEOGRAPHIC_DATA]"
select select "44"
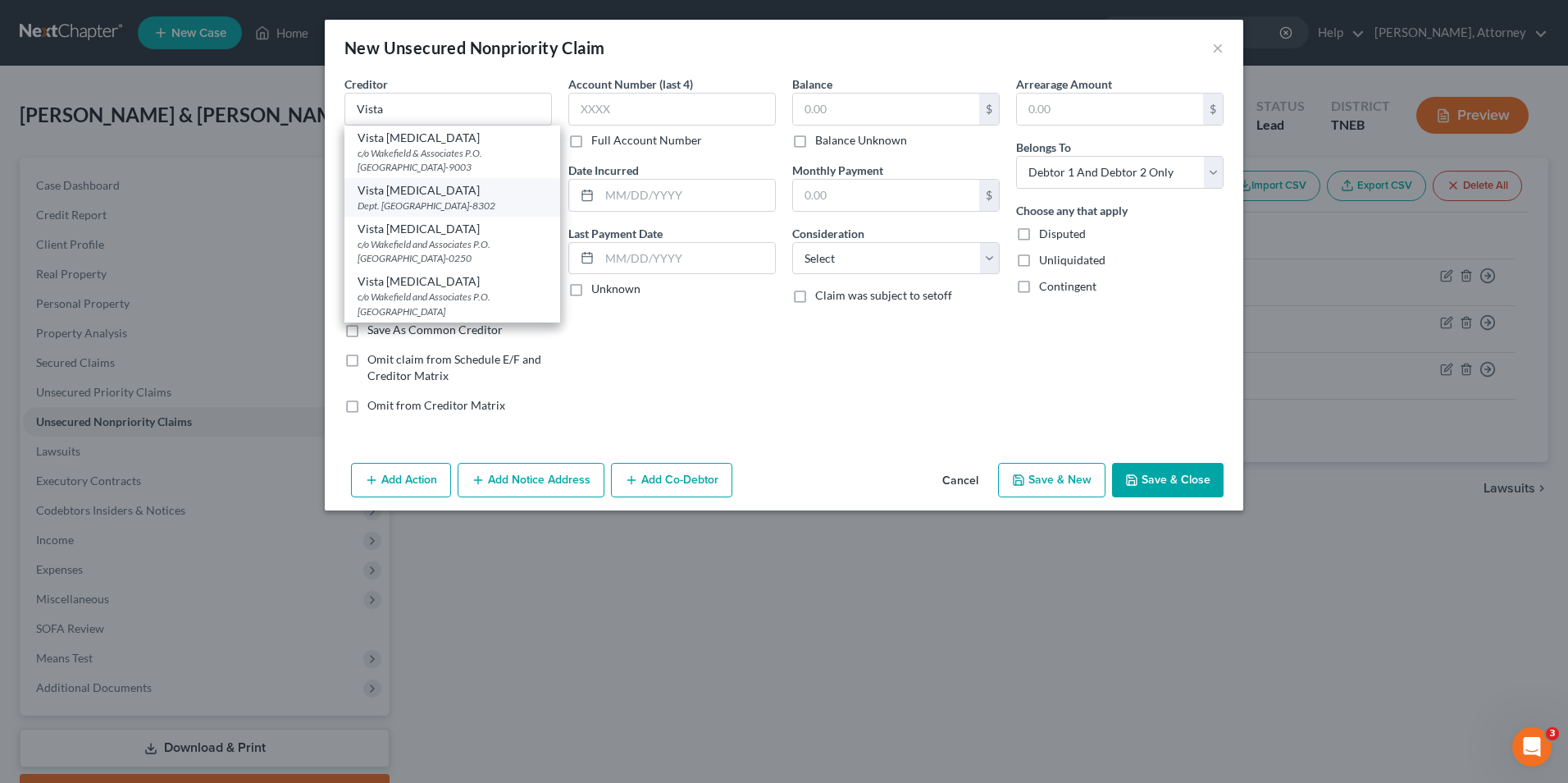
type input "37995-8302"
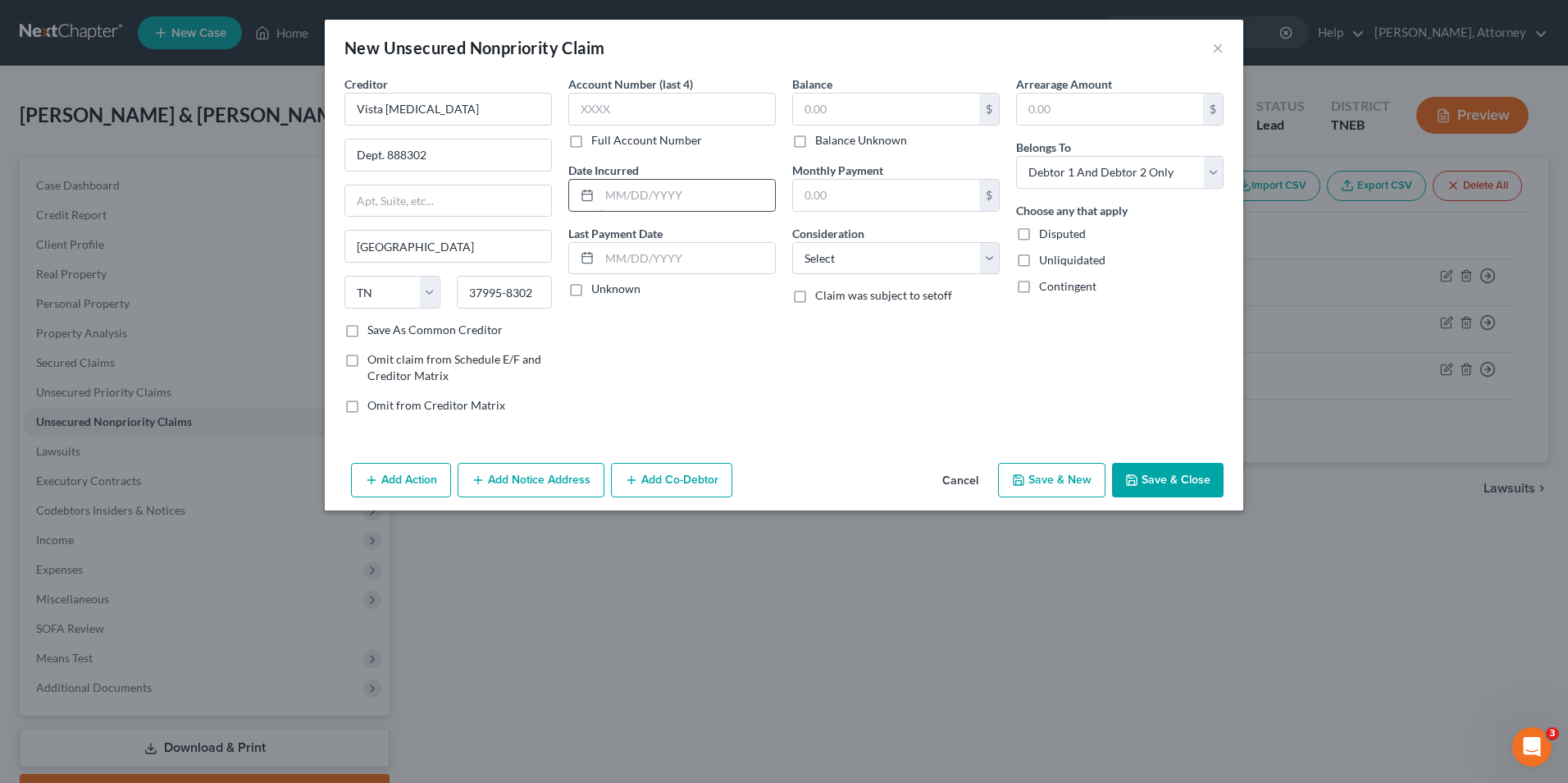
click at [664, 184] on input "text" at bounding box center [687, 194] width 176 height 31
type input "2025"
click at [837, 111] on input "text" at bounding box center [885, 108] width 186 height 31
type input "230"
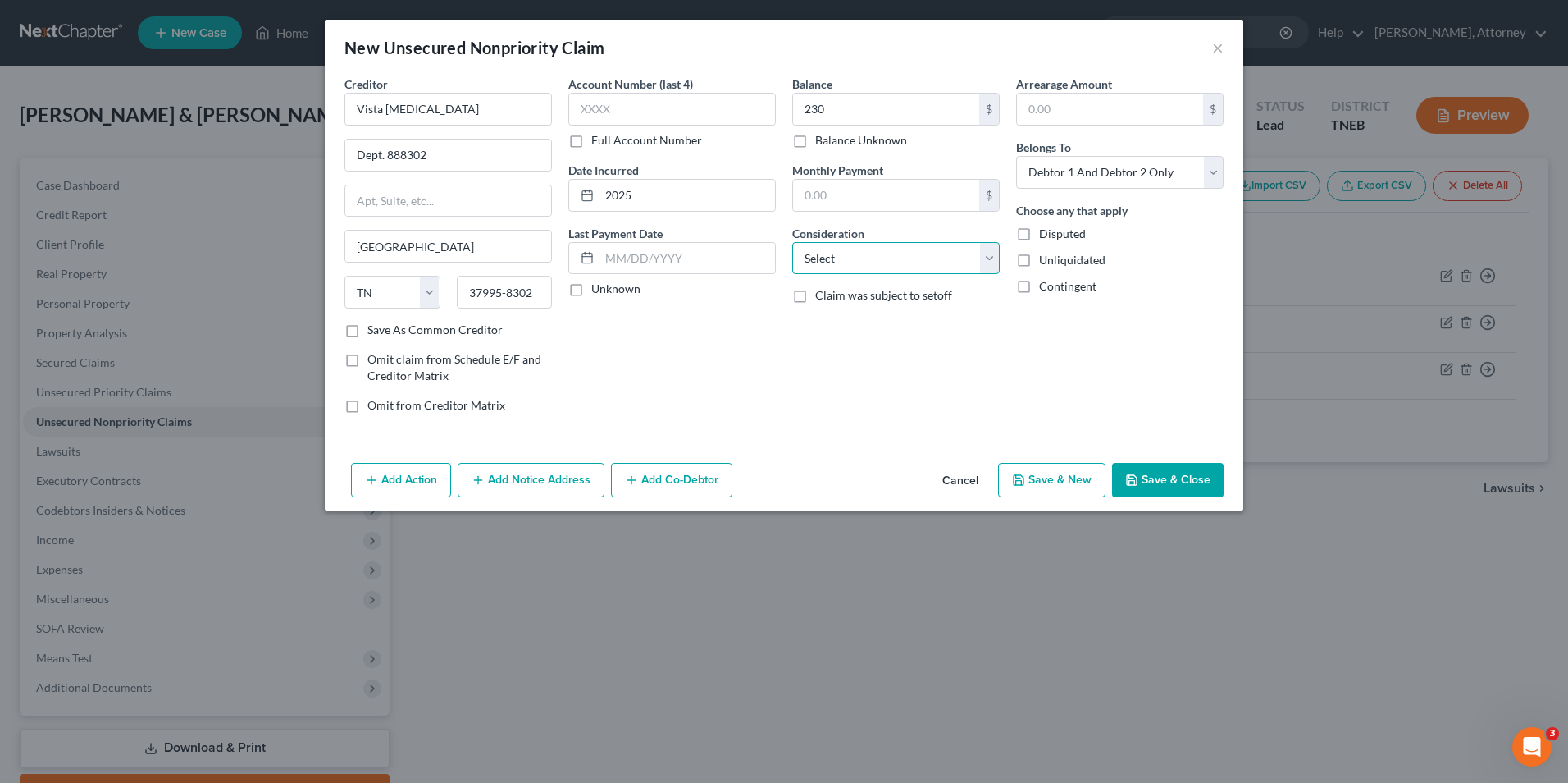
click at [857, 256] on select "Select Cable / Satellite Services Collection Agency Credit Card Debt Debt Couns…" at bounding box center [896, 258] width 207 height 33
select select "9"
click at [792, 242] on select "Select Cable / Satellite Services Collection Agency Credit Card Debt Debt Couns…" at bounding box center [896, 258] width 207 height 33
click at [1053, 479] on button "Save & New" at bounding box center [1052, 479] width 107 height 35
select select "2"
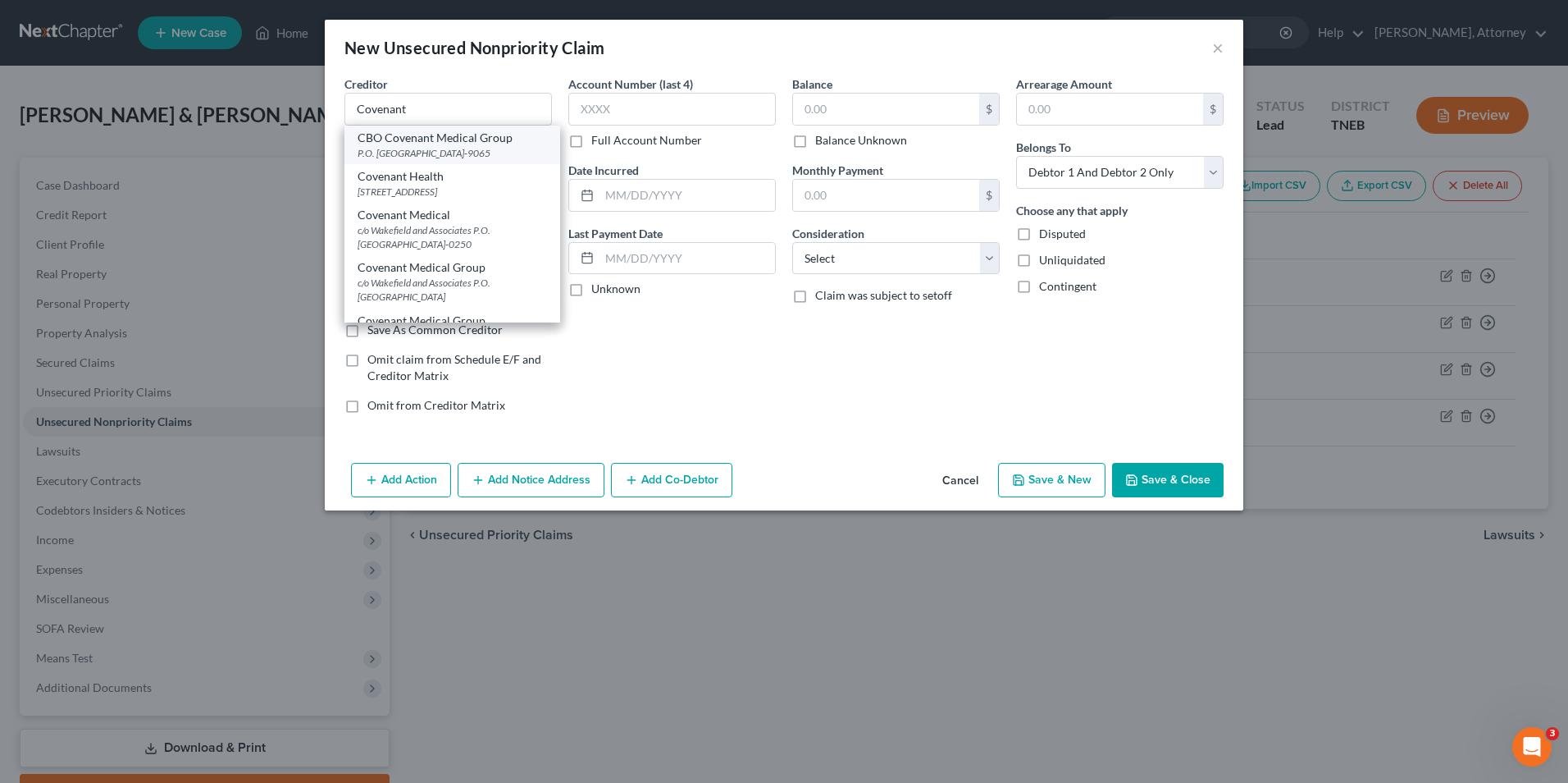
click at [439, 159] on div "P.O. [GEOGRAPHIC_DATA]-9065" at bounding box center [452, 152] width 190 height 14
type input "CBO Covenant Medical Group"
type input "P.O. Box 59065"
type input "[GEOGRAPHIC_DATA]"
select select "44"
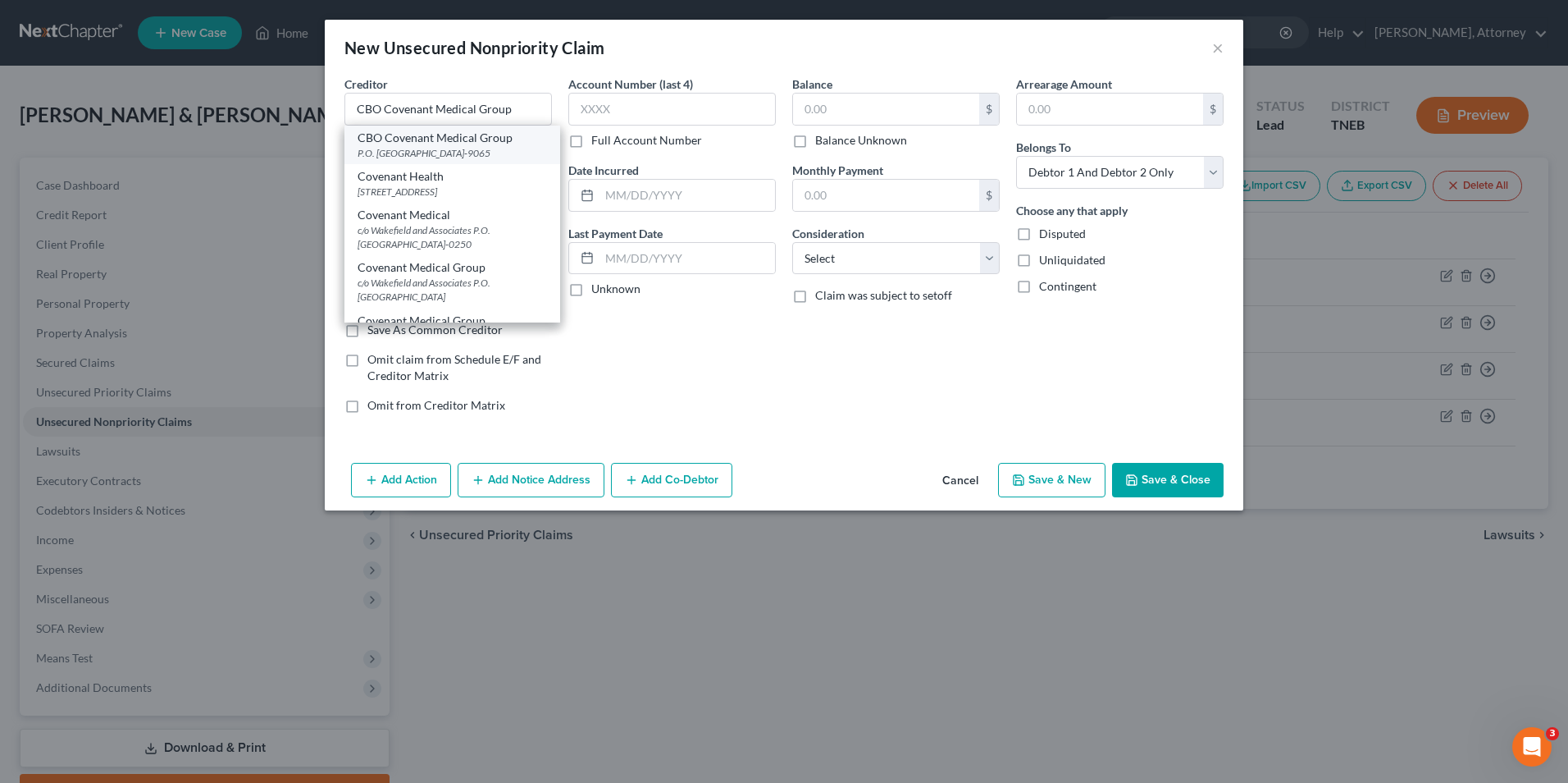
type input "37950-9065"
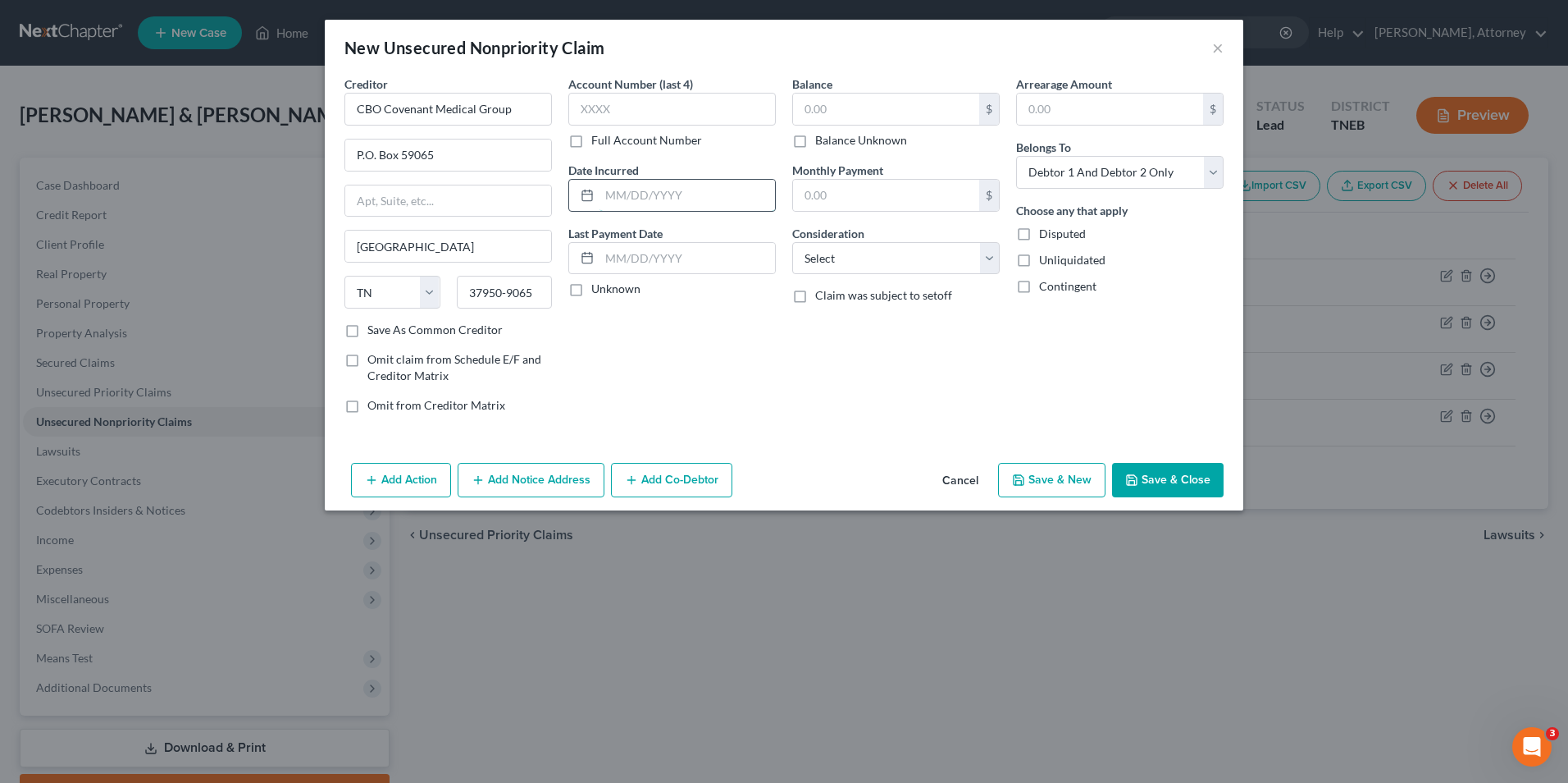
click at [629, 198] on input "text" at bounding box center [687, 194] width 176 height 31
type input "2024"
click at [844, 111] on input "text" at bounding box center [885, 108] width 186 height 31
type input "2,100"
click at [865, 266] on select "Select Cable / Satellite Services Collection Agency Credit Card Debt Debt Couns…" at bounding box center [896, 258] width 207 height 33
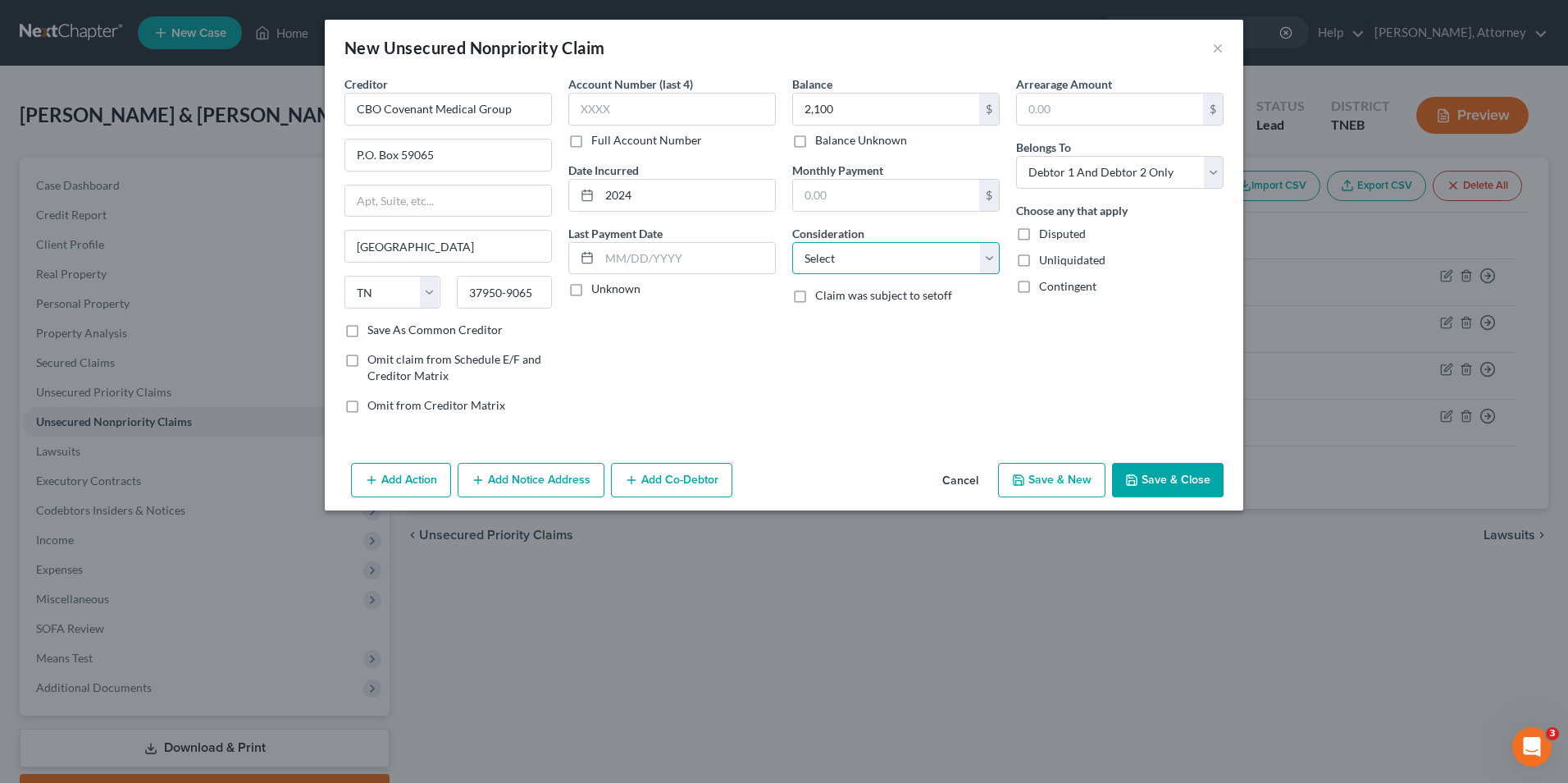
select select "9"
click at [792, 242] on select "Select Cable / Satellite Services Collection Agency Credit Card Debt Debt Couns…" at bounding box center [896, 258] width 207 height 33
click at [1048, 470] on button "Save & New" at bounding box center [1052, 479] width 107 height 35
select select "2"
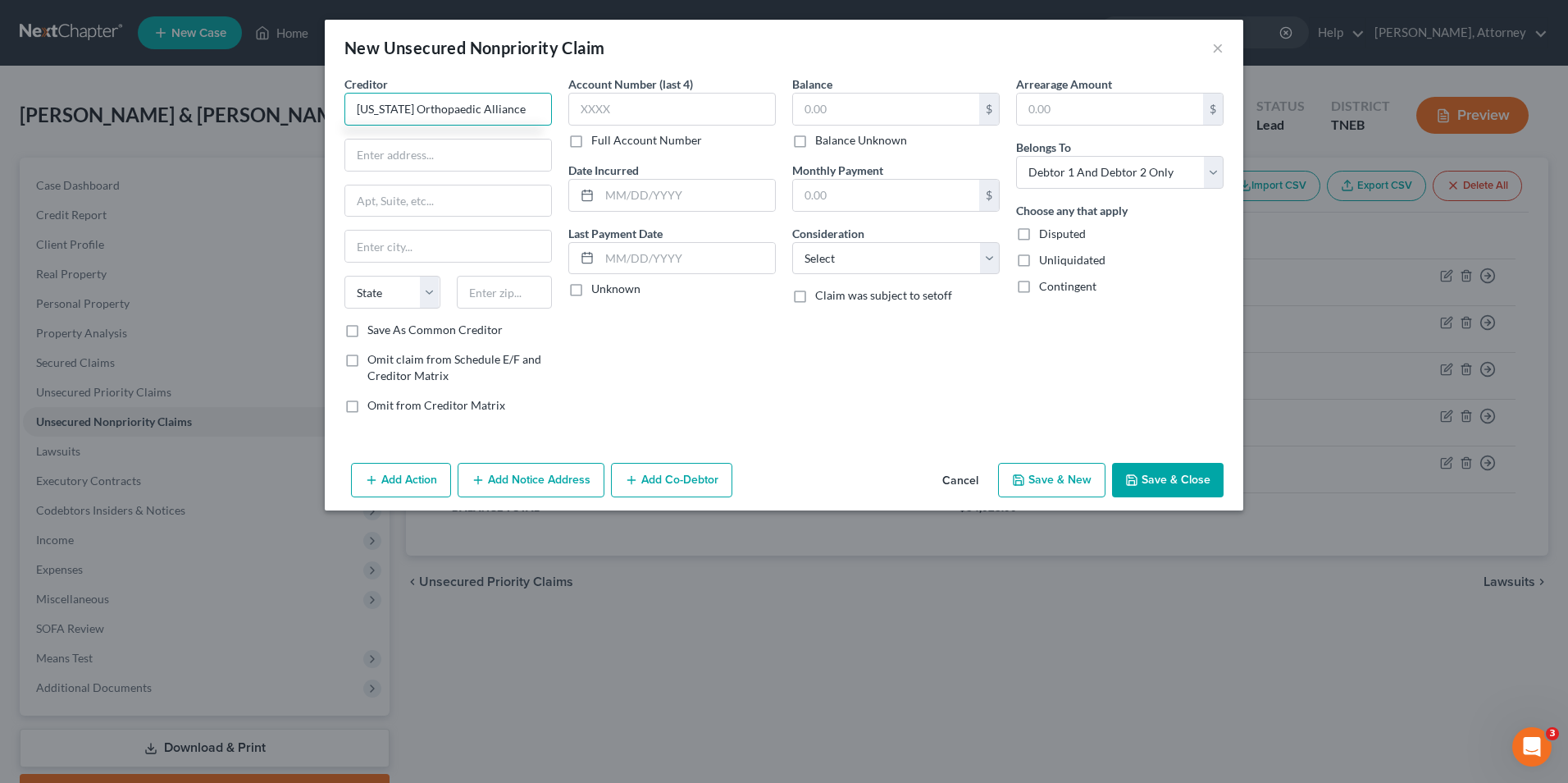
type input "[US_STATE] Orthopaedic Alliance"
type input "P.O. Box 306556"
type input "[GEOGRAPHIC_DATA]"
select select "44"
type input "37230"
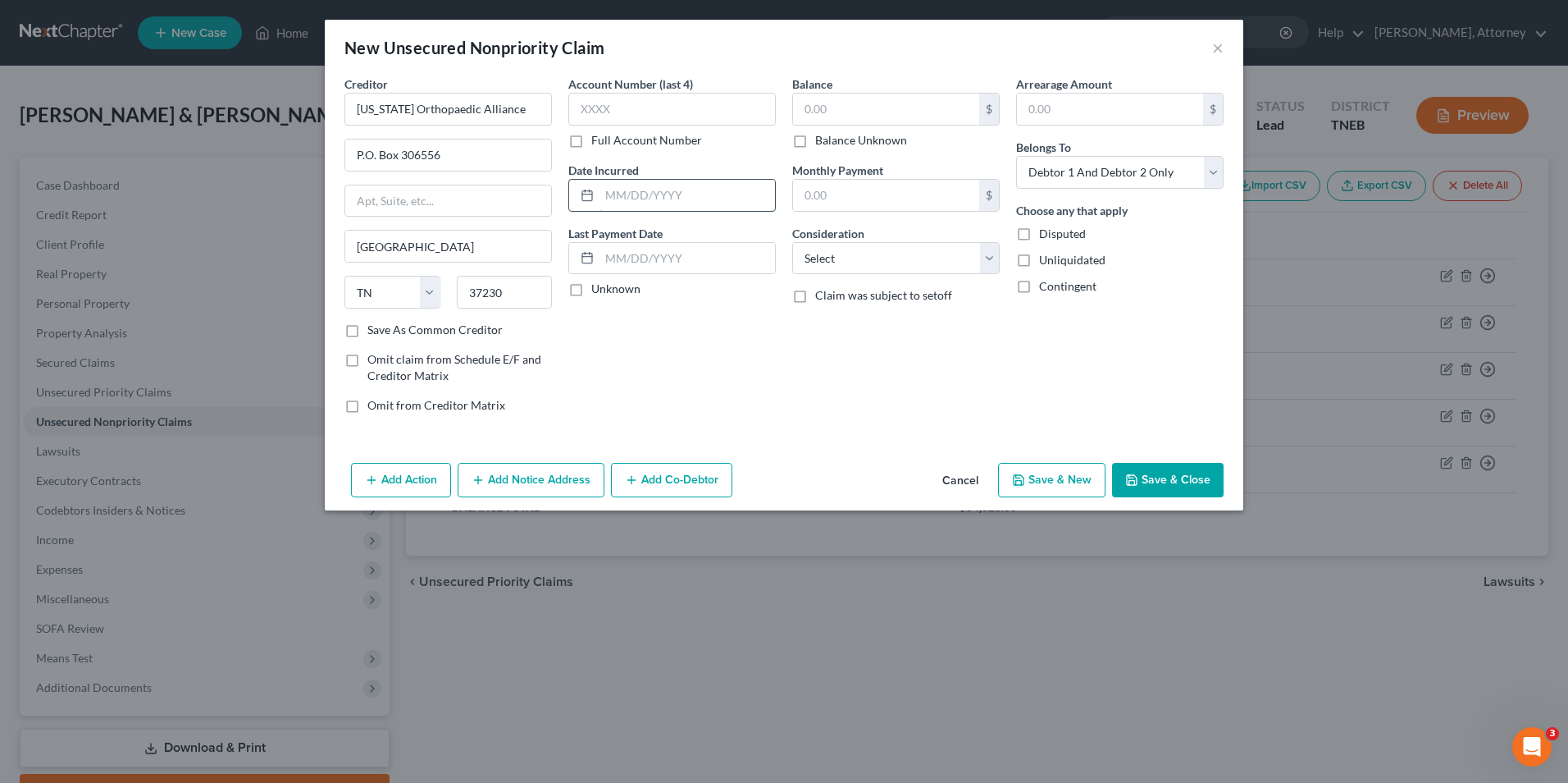
click at [666, 191] on input "text" at bounding box center [687, 194] width 176 height 31
type input "2024"
click at [810, 113] on input "text" at bounding box center [885, 108] width 186 height 31
type input "200"
click at [841, 258] on select "Select Cable / Satellite Services Collection Agency Credit Card Debt Debt Couns…" at bounding box center [896, 258] width 207 height 33
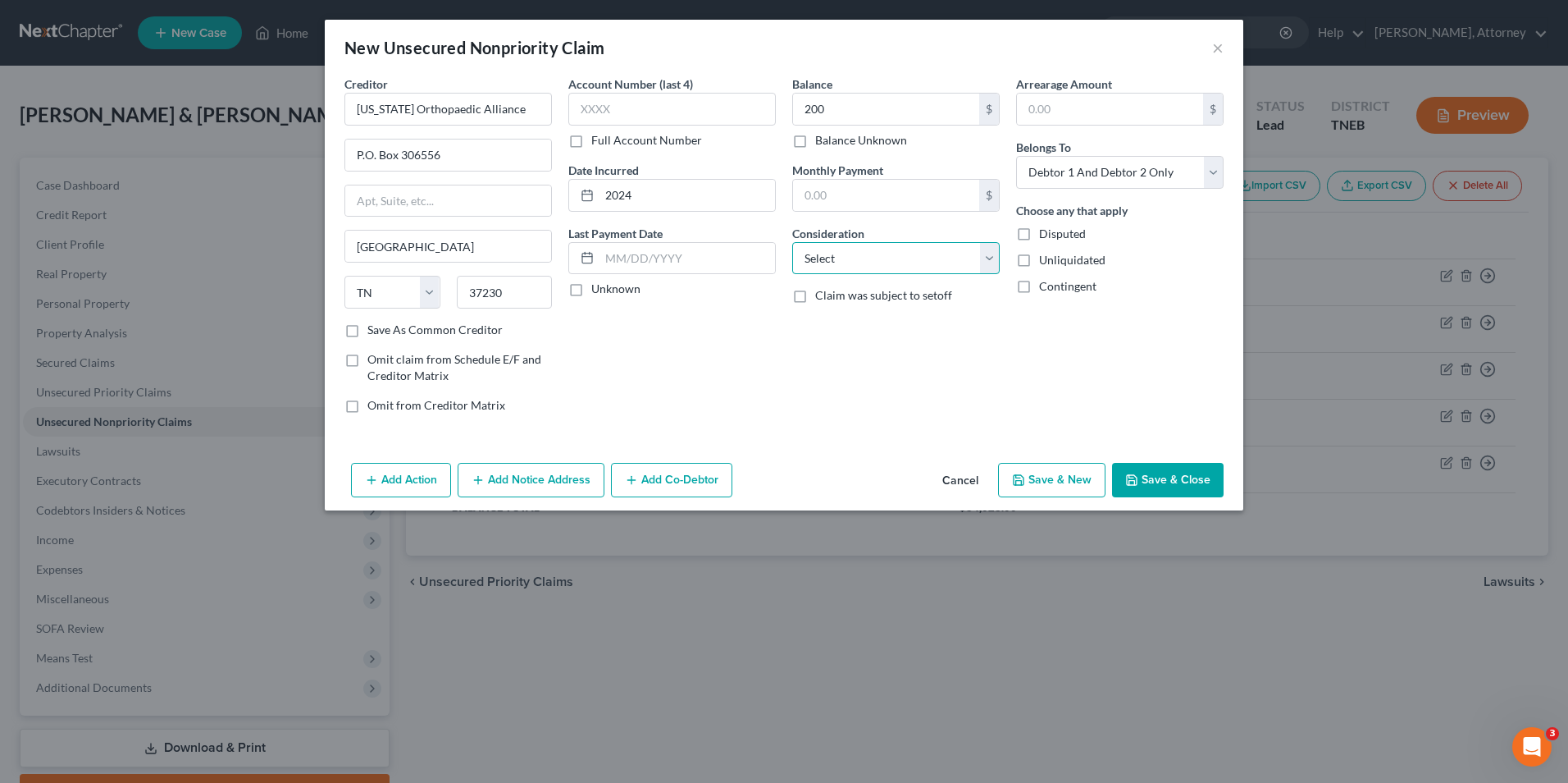
select select "9"
click at [792, 242] on select "Select Cable / Satellite Services Collection Agency Credit Card Debt Debt Couns…" at bounding box center [896, 258] width 207 height 33
click at [1053, 492] on button "Save & New" at bounding box center [1052, 479] width 107 height 35
select select "2"
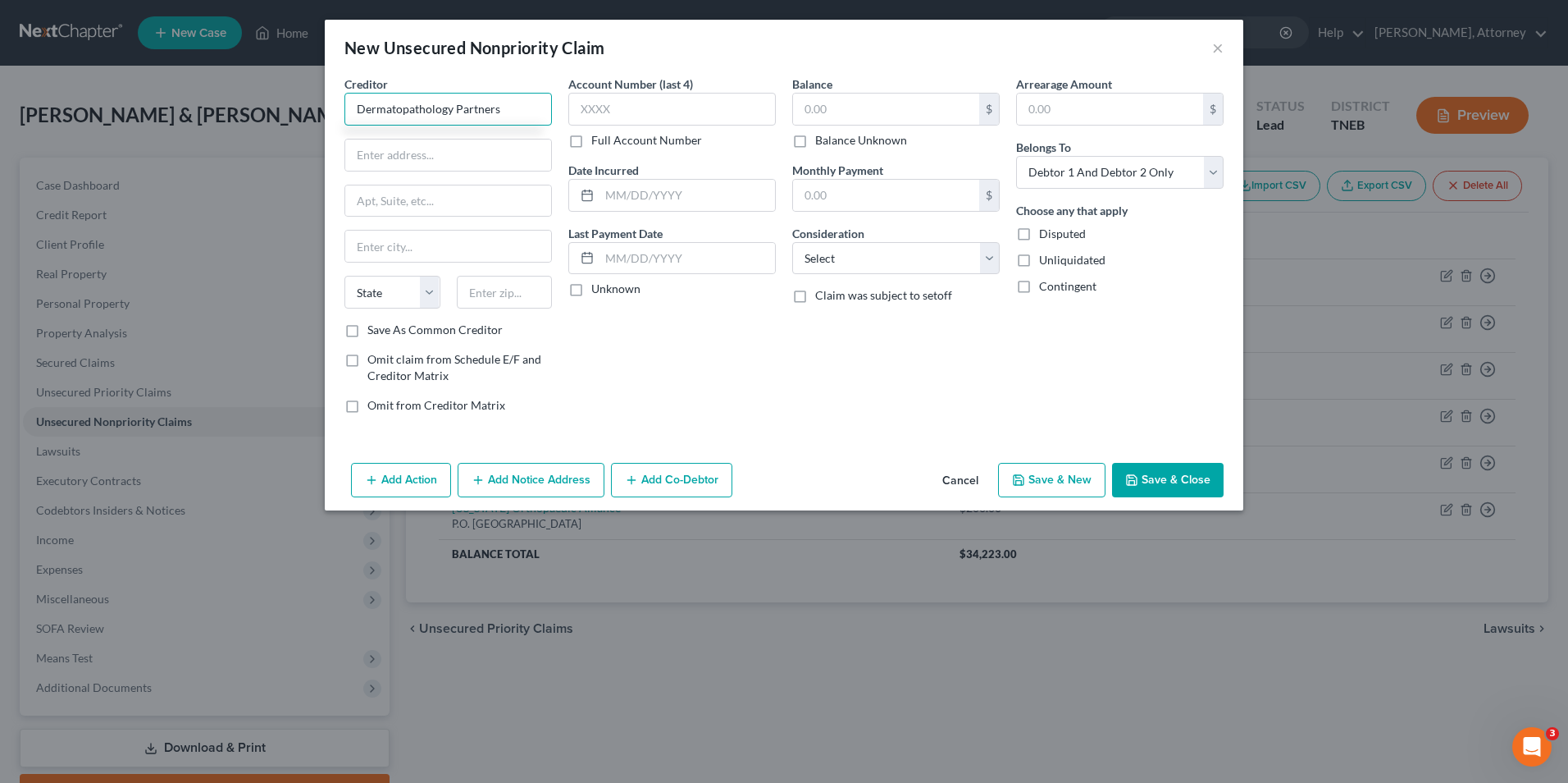
type input "Dermatopathology Partners"
type input "Dept. 888136"
type input "[GEOGRAPHIC_DATA]"
select select "44"
type input "37995"
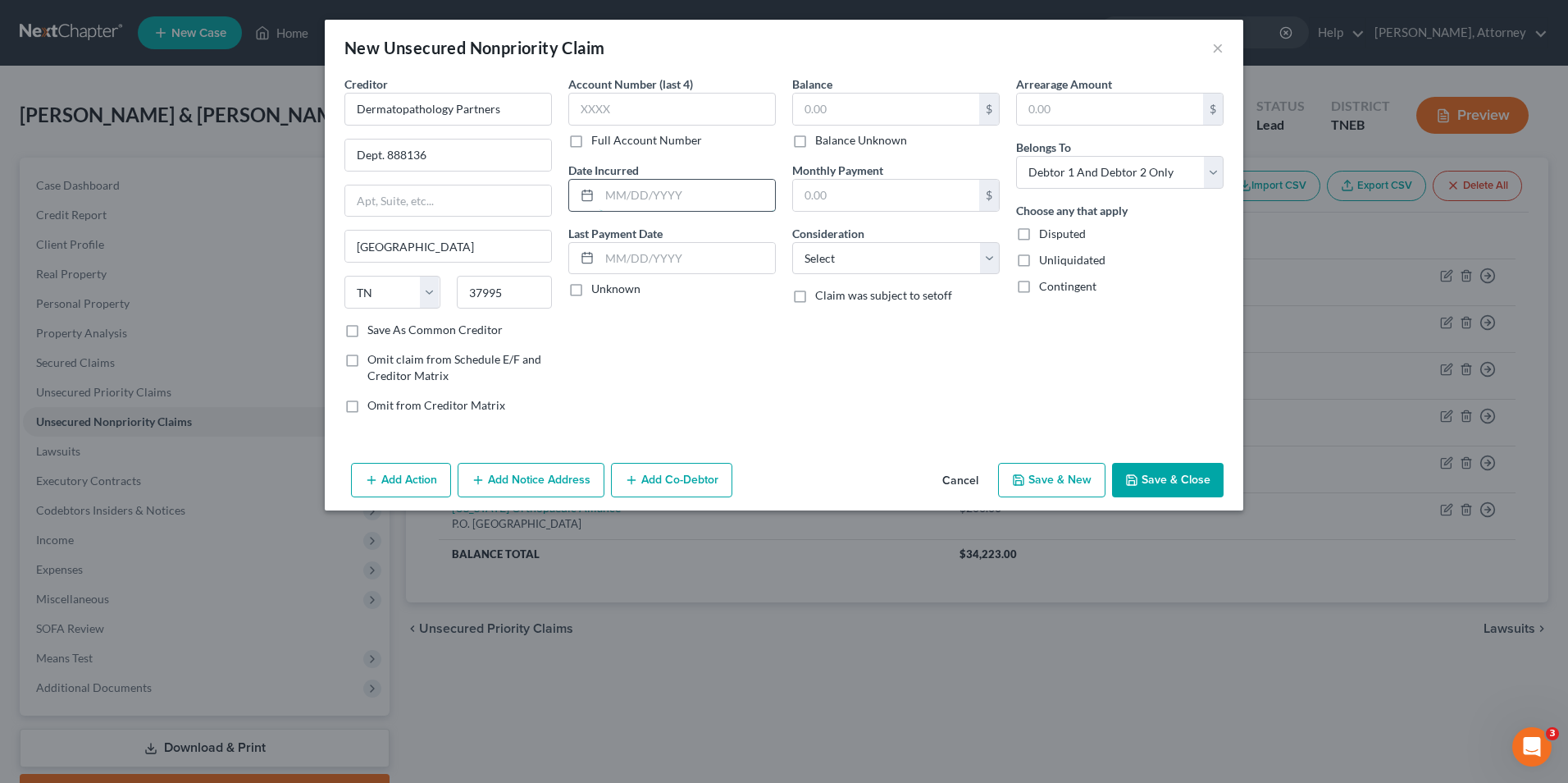
click at [653, 195] on input "text" at bounding box center [687, 194] width 176 height 31
type input "2024"
click at [832, 120] on input "text" at bounding box center [885, 108] width 186 height 31
type input "200"
click at [853, 274] on select "Select Cable / Satellite Services Collection Agency Credit Card Debt Debt Couns…" at bounding box center [896, 258] width 207 height 33
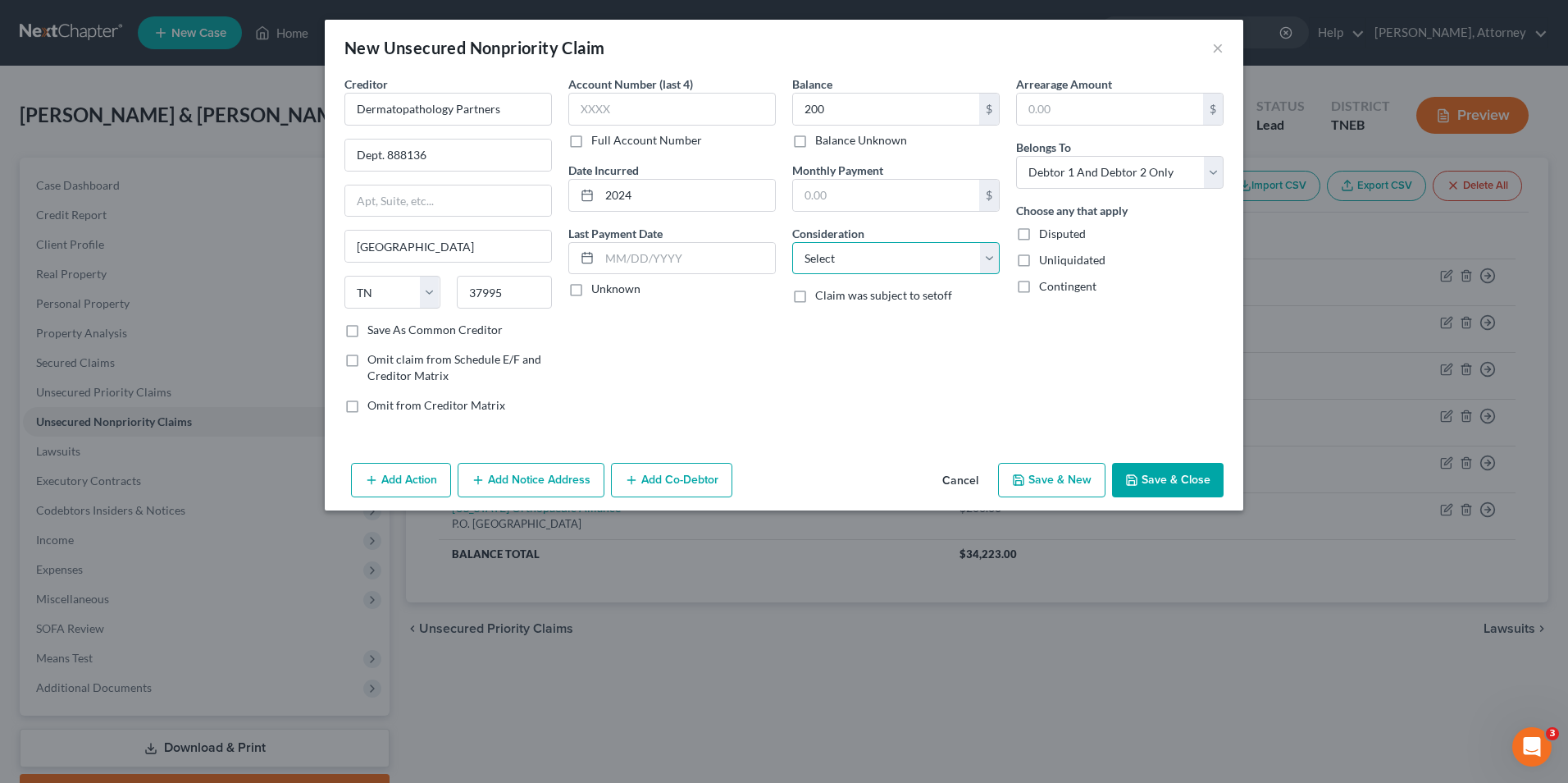
select select "9"
click at [792, 242] on select "Select Cable / Satellite Services Collection Agency Credit Card Debt Debt Couns…" at bounding box center [896, 258] width 207 height 33
click at [1069, 474] on button "Save & New" at bounding box center [1052, 479] width 107 height 35
select select "2"
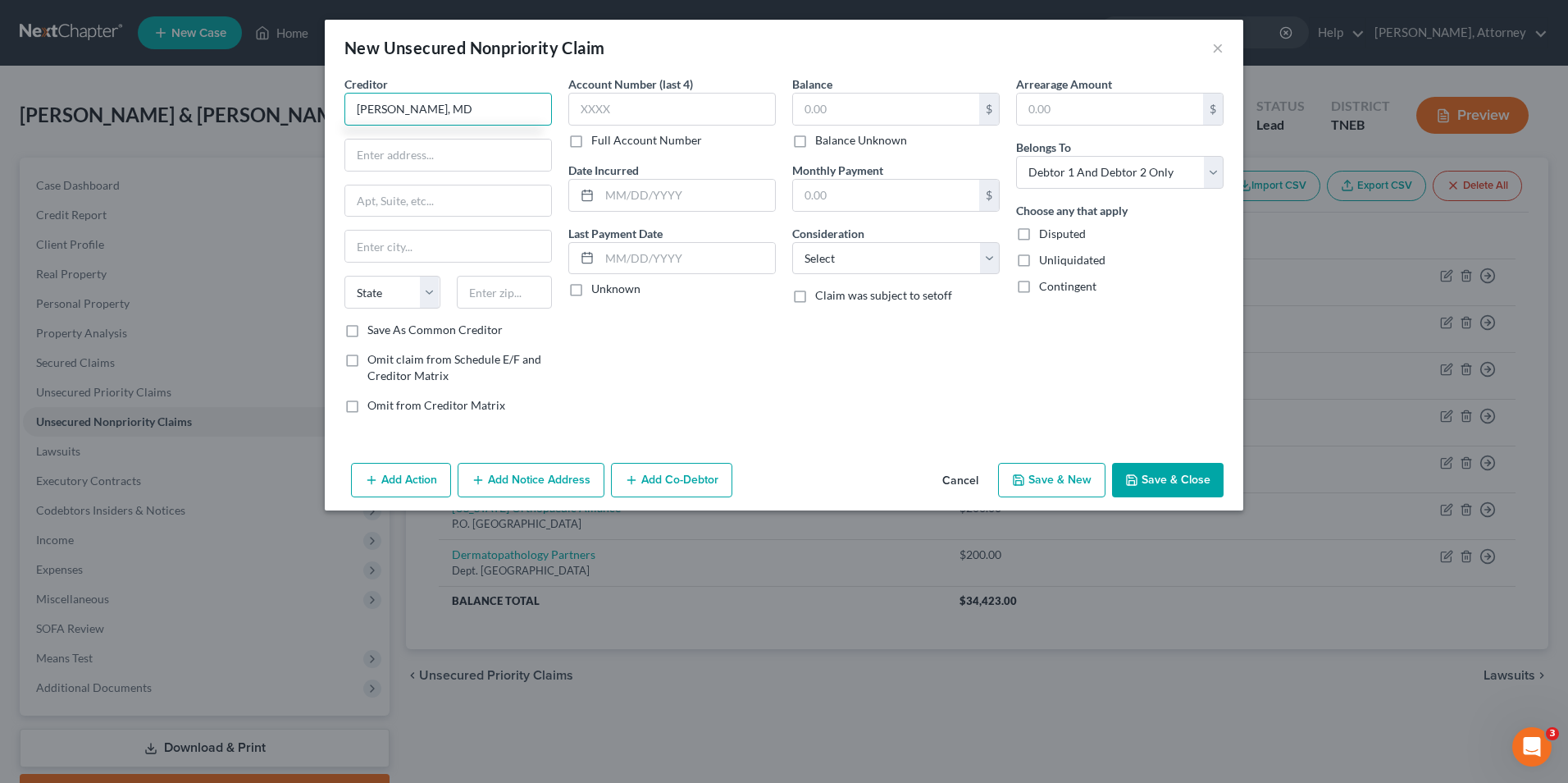
type input "[PERSON_NAME], MD"
type input "P.O Box 748149"
type input "[GEOGRAPHIC_DATA]"
select select "10"
type input "30374"
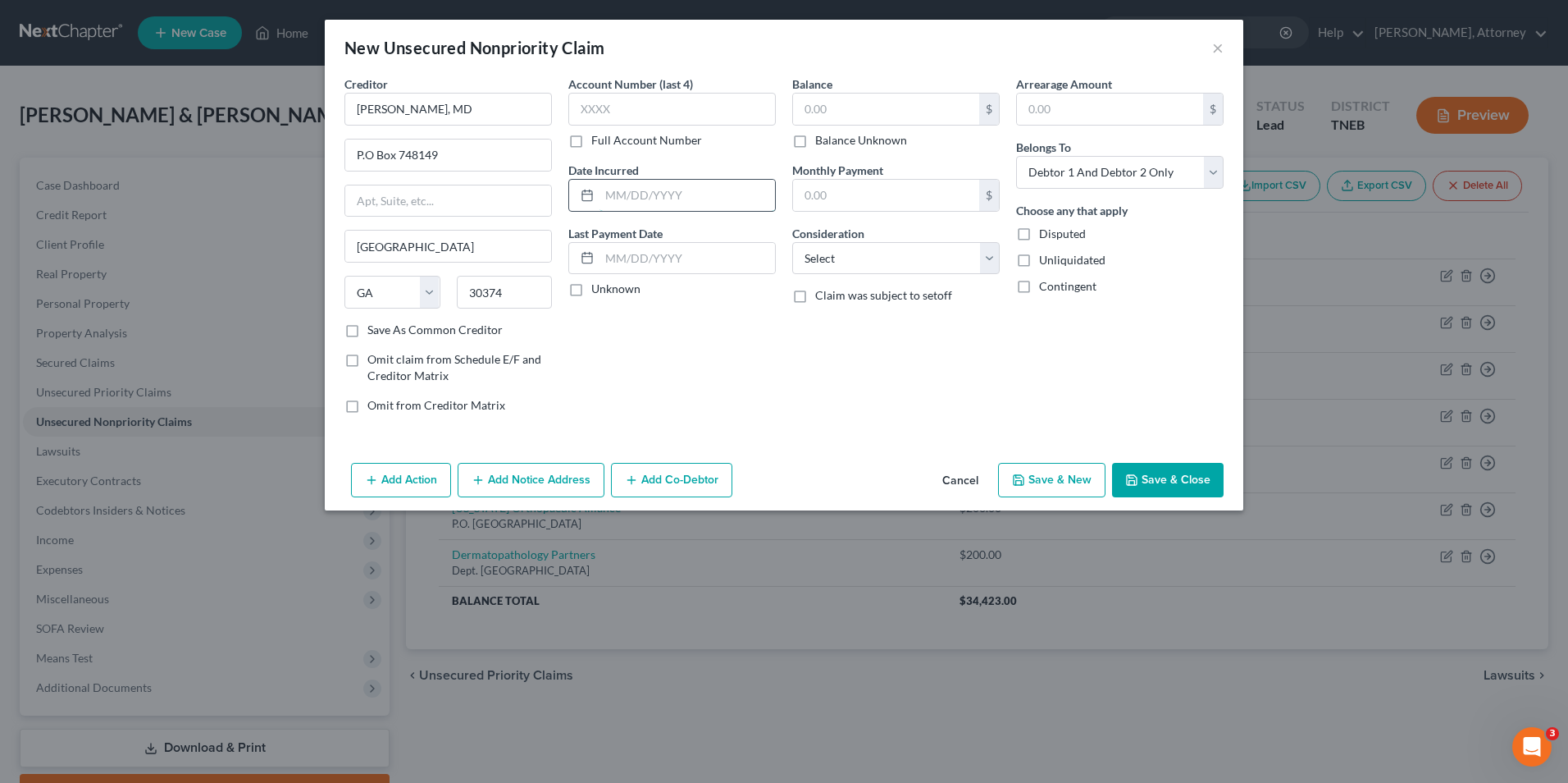
click at [650, 202] on input "text" at bounding box center [687, 194] width 176 height 31
type input "2024"
click at [858, 101] on input "text" at bounding box center [885, 108] width 186 height 31
type input "661"
click at [864, 265] on select "Select Cable / Satellite Services Collection Agency Credit Card Debt Debt Couns…" at bounding box center [896, 258] width 207 height 33
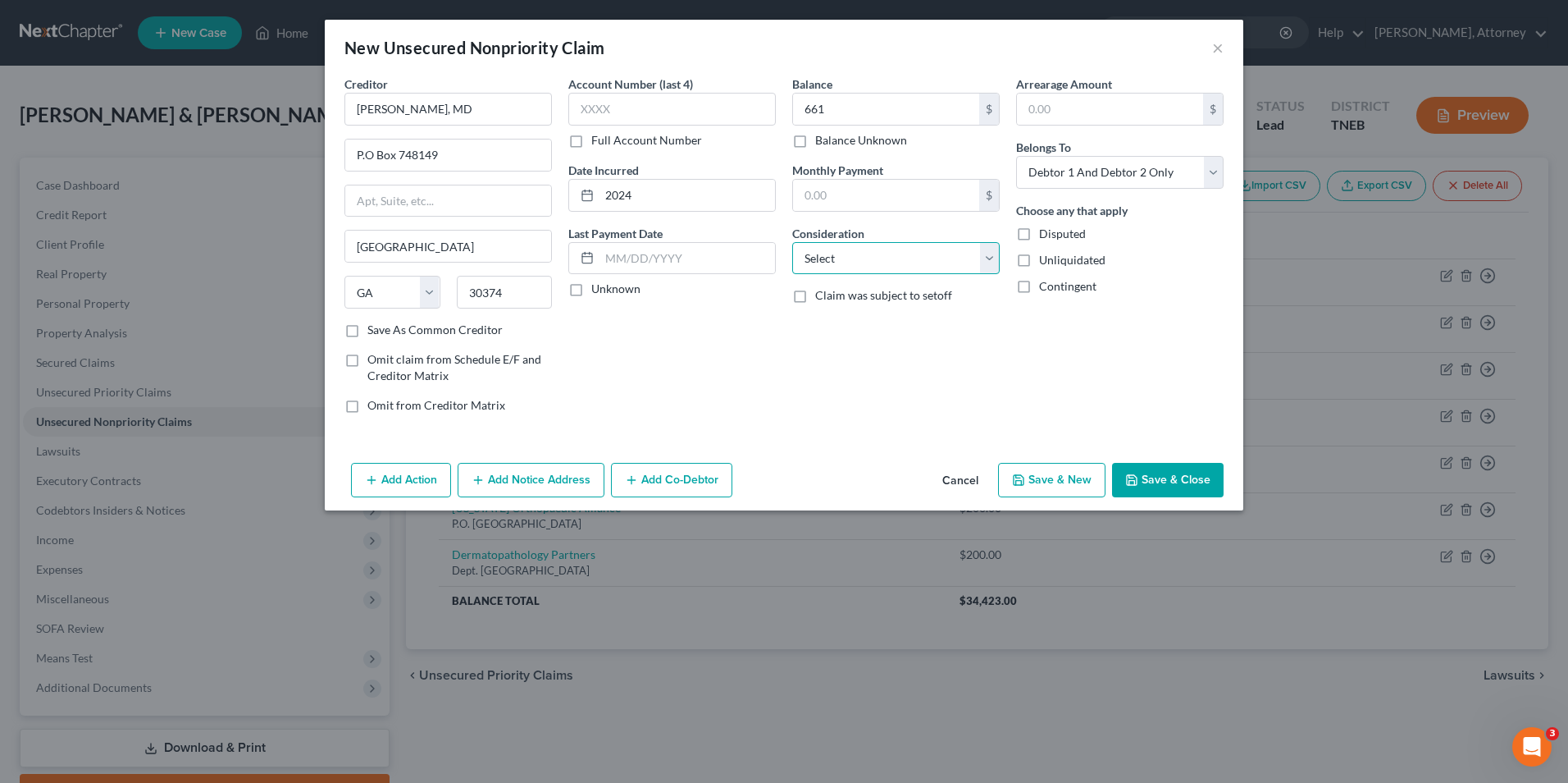
select select "9"
click at [792, 242] on select "Select Cable / Satellite Services Collection Agency Credit Card Debt Debt Couns…" at bounding box center [896, 258] width 207 height 33
click at [1052, 484] on button "Save & New" at bounding box center [1052, 479] width 107 height 35
select select "2"
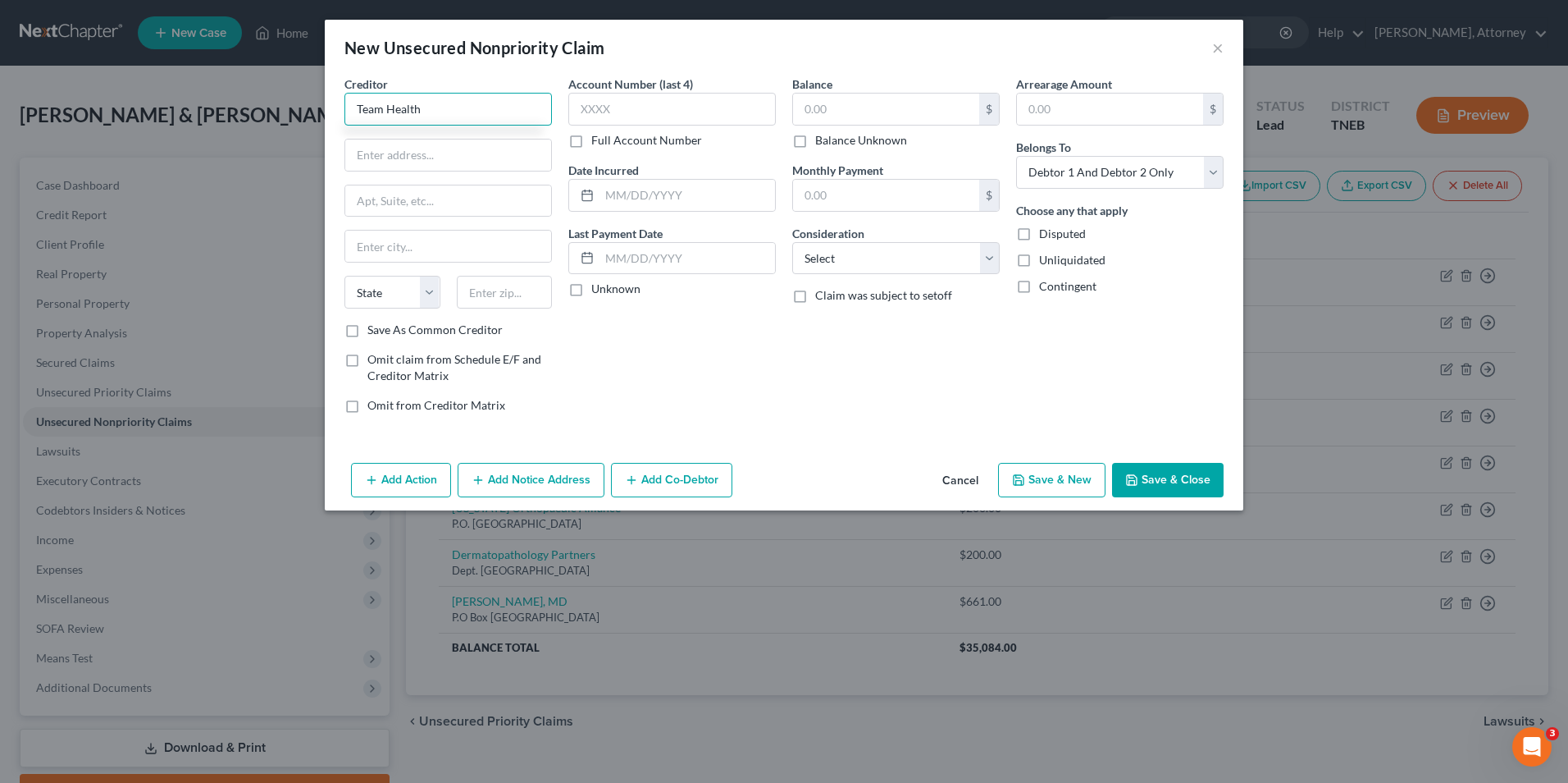
type input "Team Health"
type input "[STREET_ADDRESS]"
type input "[GEOGRAPHIC_DATA]"
select select "44"
type input "37777"
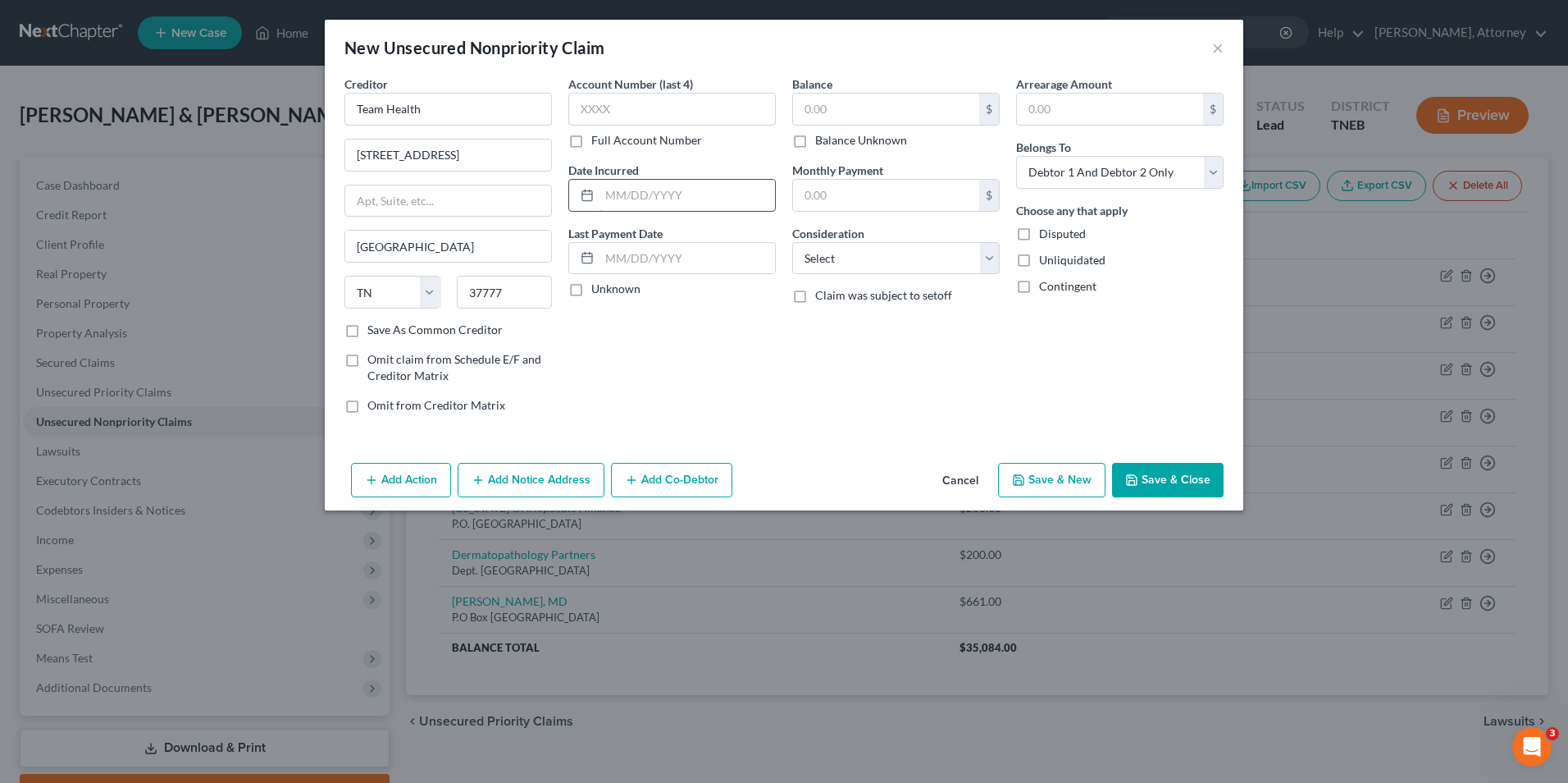
click at [636, 196] on input "text" at bounding box center [687, 194] width 176 height 31
type input "2024"
click at [827, 108] on input "text" at bounding box center [885, 108] width 186 height 31
type input "189"
click at [865, 257] on select "Select Cable / Satellite Services Collection Agency Credit Card Debt Debt Couns…" at bounding box center [896, 258] width 207 height 33
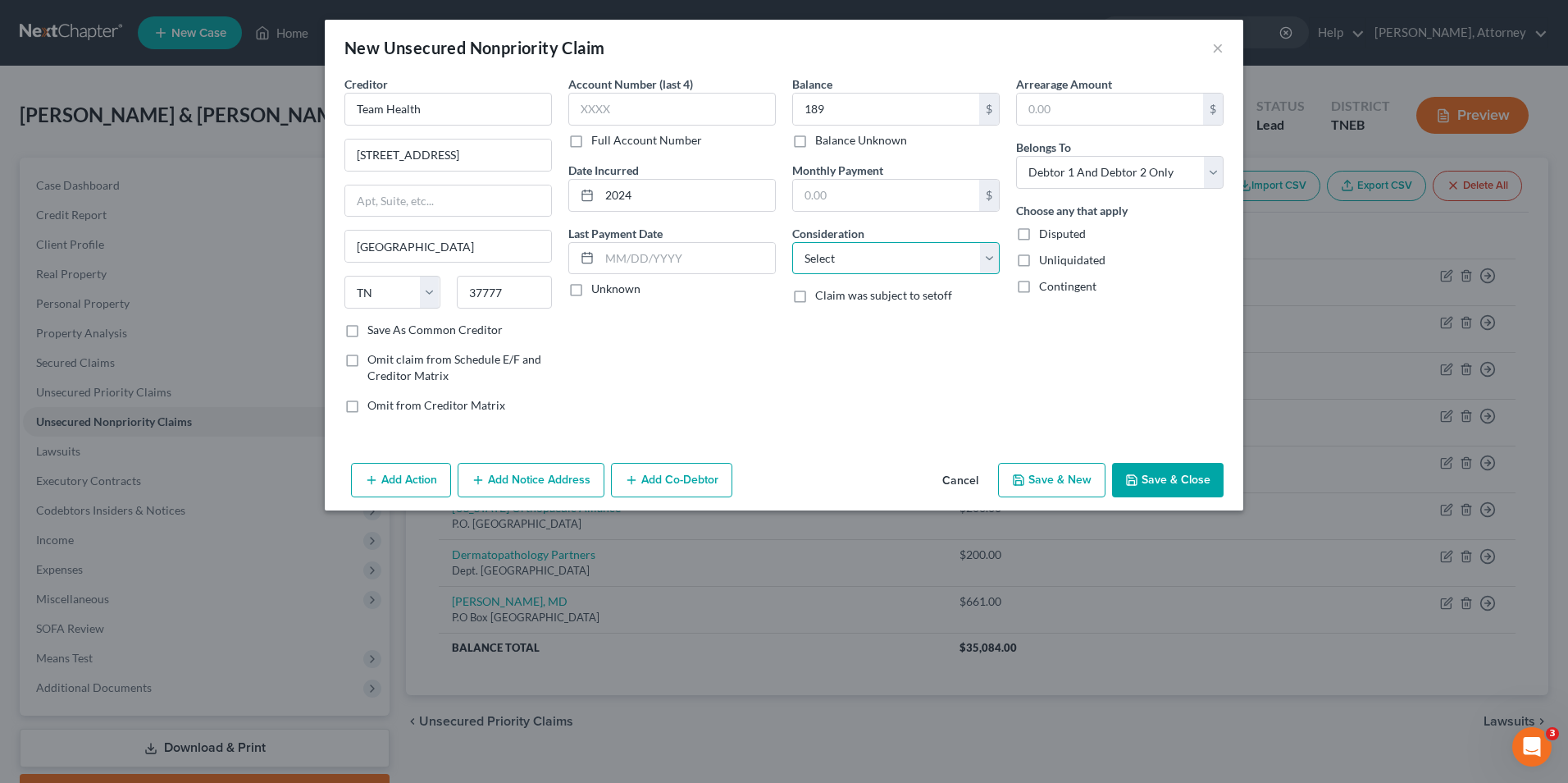
select select "9"
click at [792, 242] on select "Select Cable / Satellite Services Collection Agency Credit Card Debt Debt Couns…" at bounding box center [896, 258] width 207 height 33
click at [1069, 489] on button "Save & New" at bounding box center [1052, 479] width 107 height 35
select select "2"
type input "189.00"
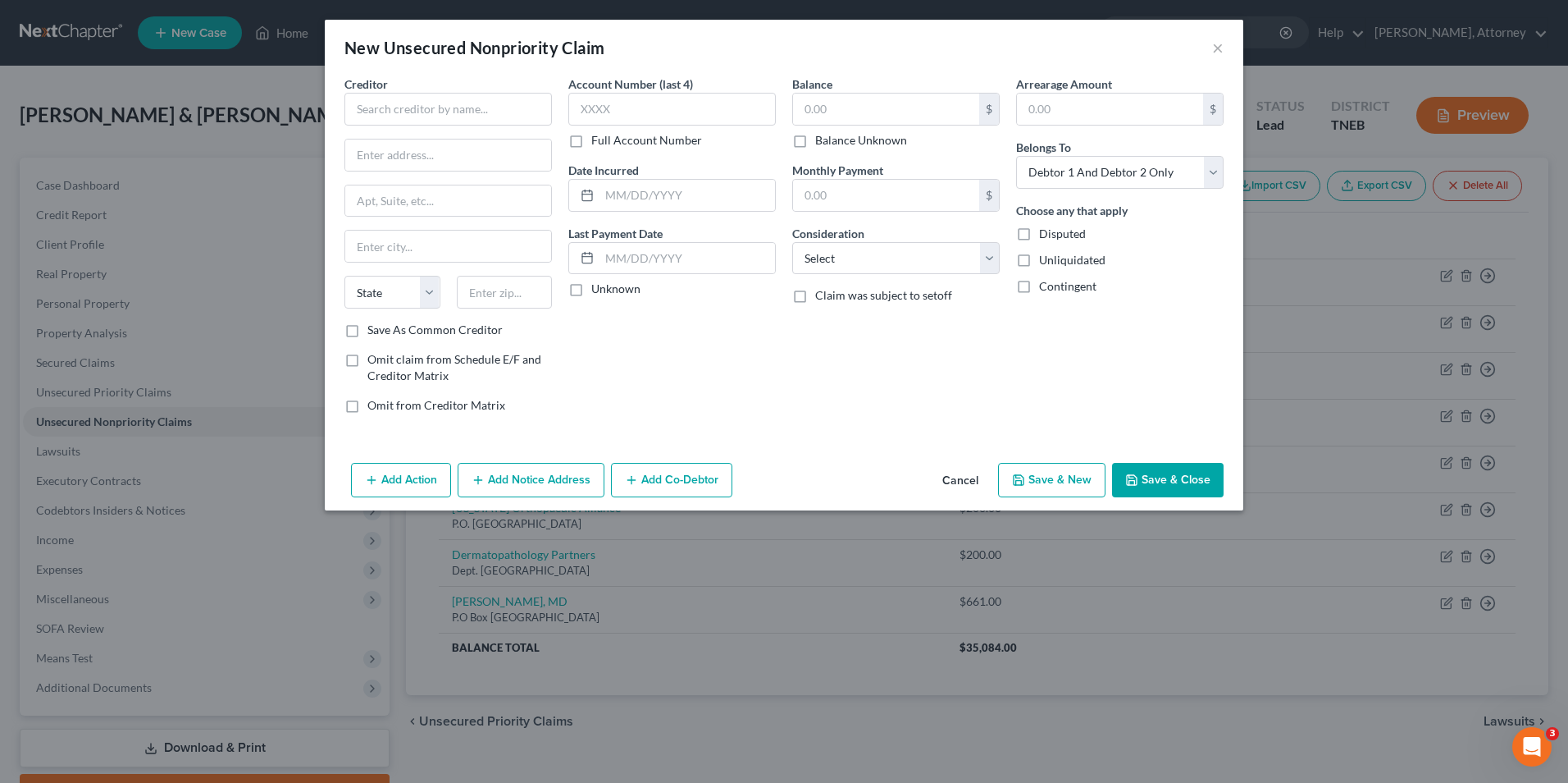
type input "0.00"
click at [954, 481] on button "Cancel" at bounding box center [960, 480] width 63 height 33
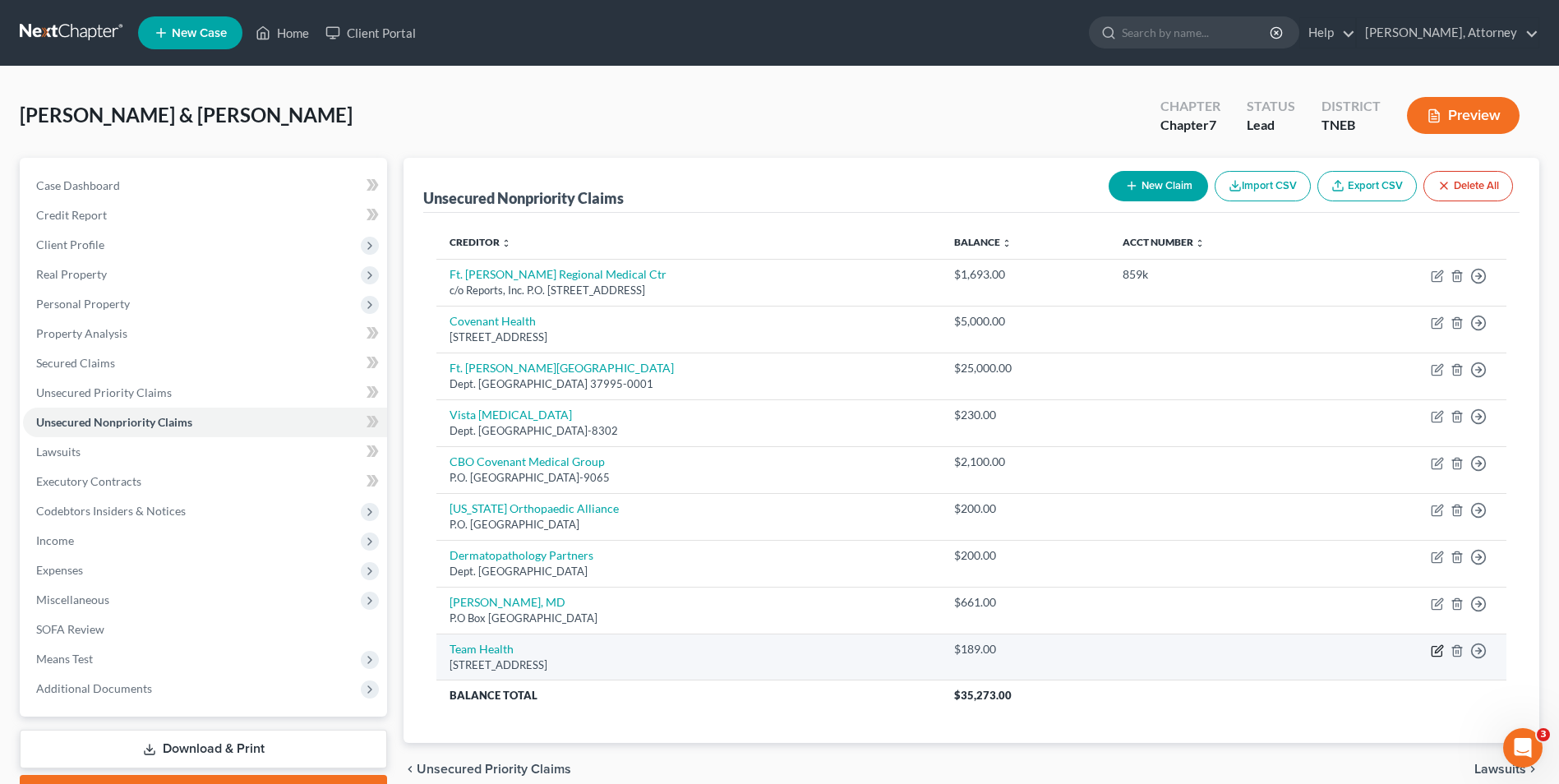
click at [1433, 653] on icon "button" at bounding box center [1436, 650] width 10 height 10
select select "44"
select select "9"
select select "2"
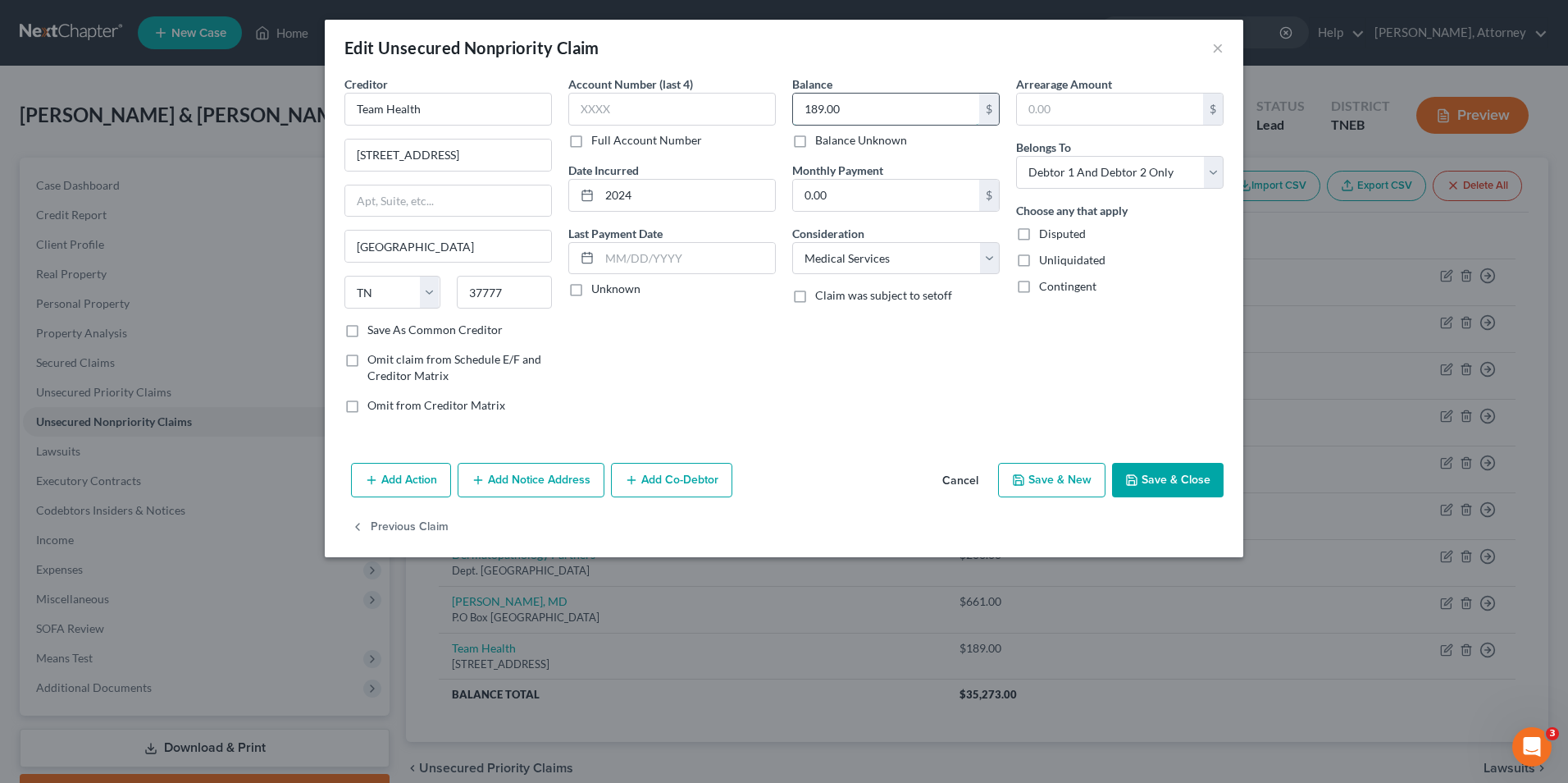
click at [857, 111] on input "189.00" at bounding box center [885, 108] width 186 height 31
click at [1210, 474] on button "Save & Close" at bounding box center [1167, 479] width 111 height 35
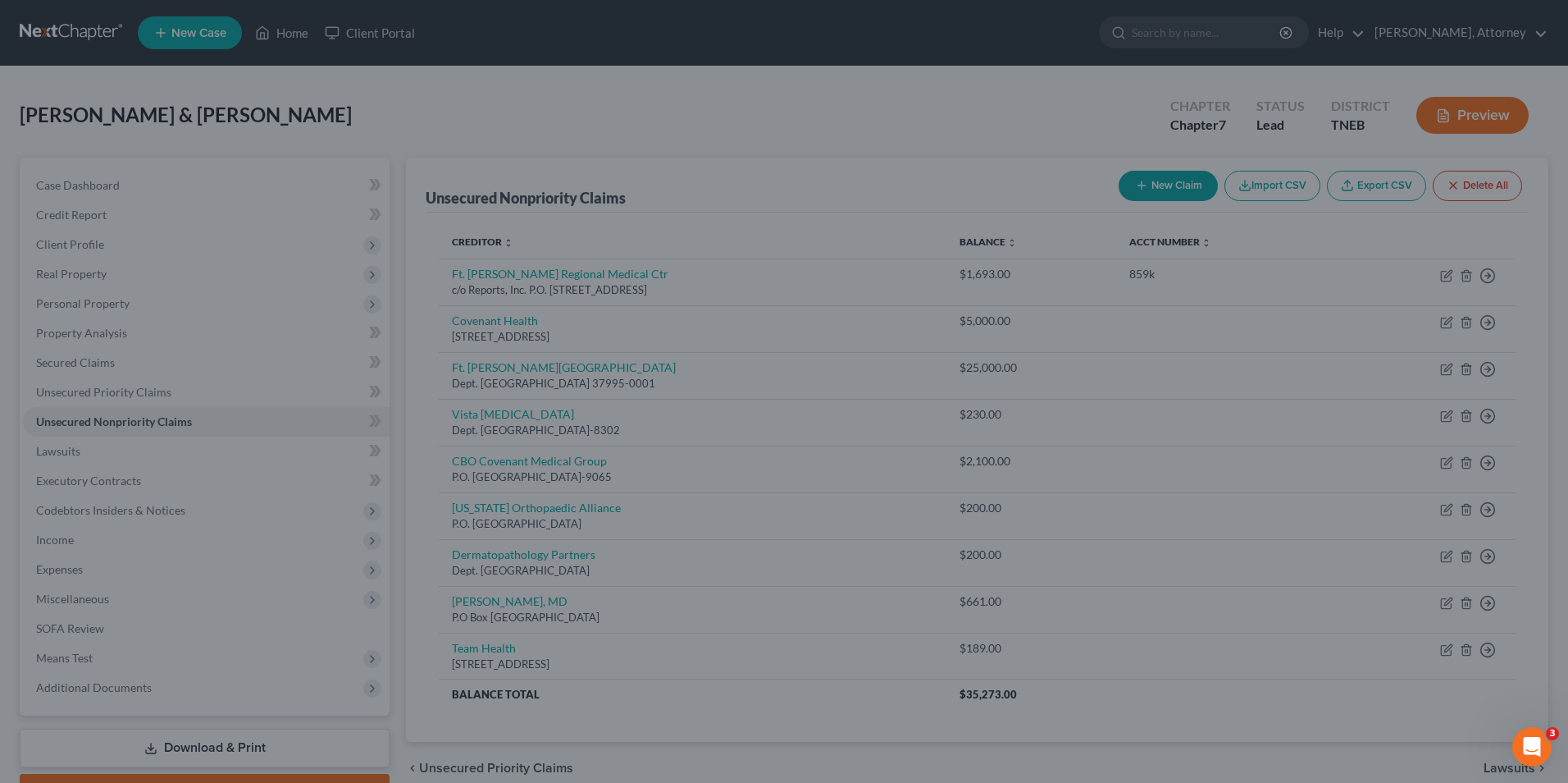
type input "2,000.00"
type input "0"
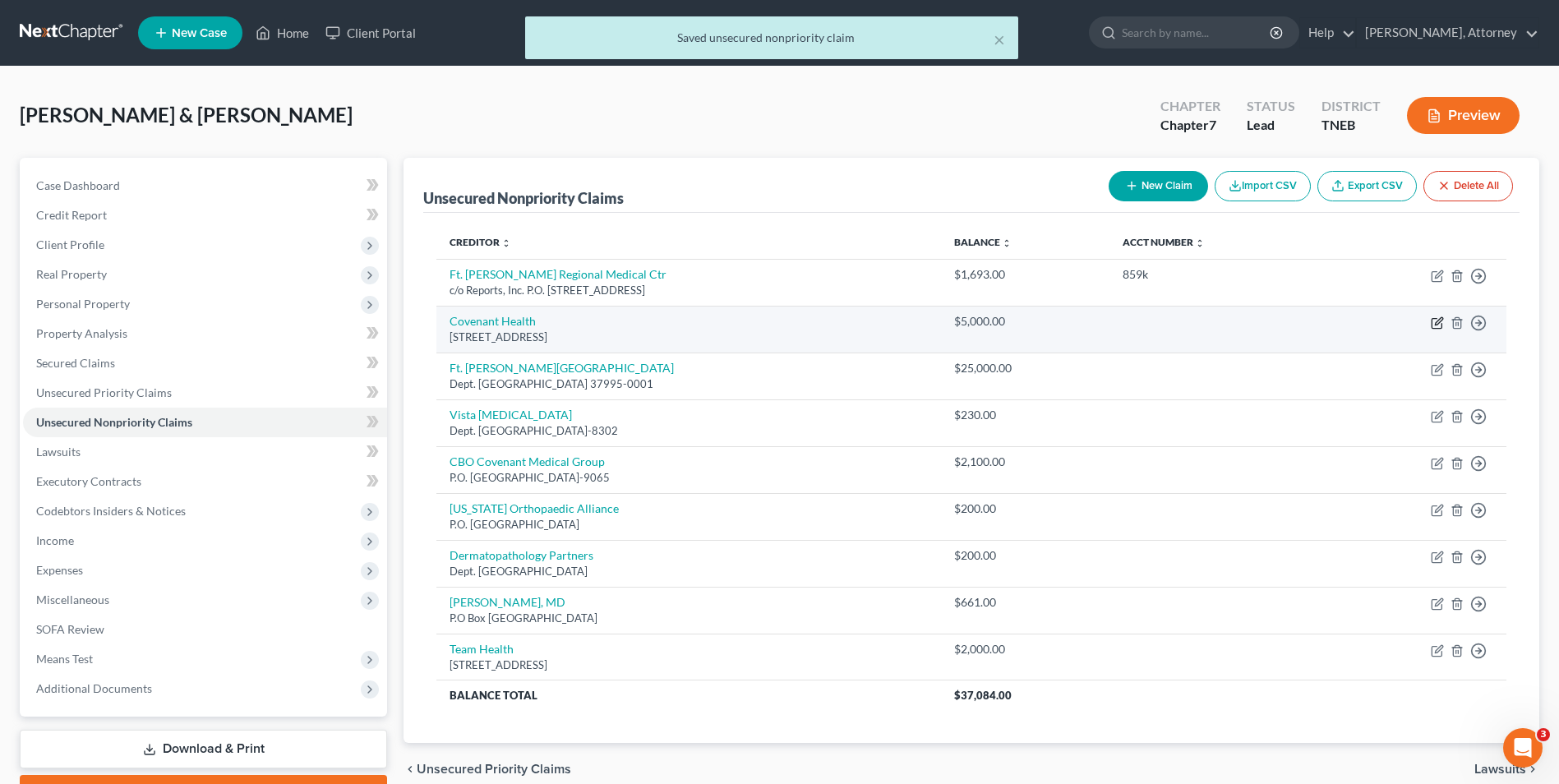
click at [1435, 320] on icon "button" at bounding box center [1437, 323] width 13 height 13
select select "44"
select select "9"
select select "2"
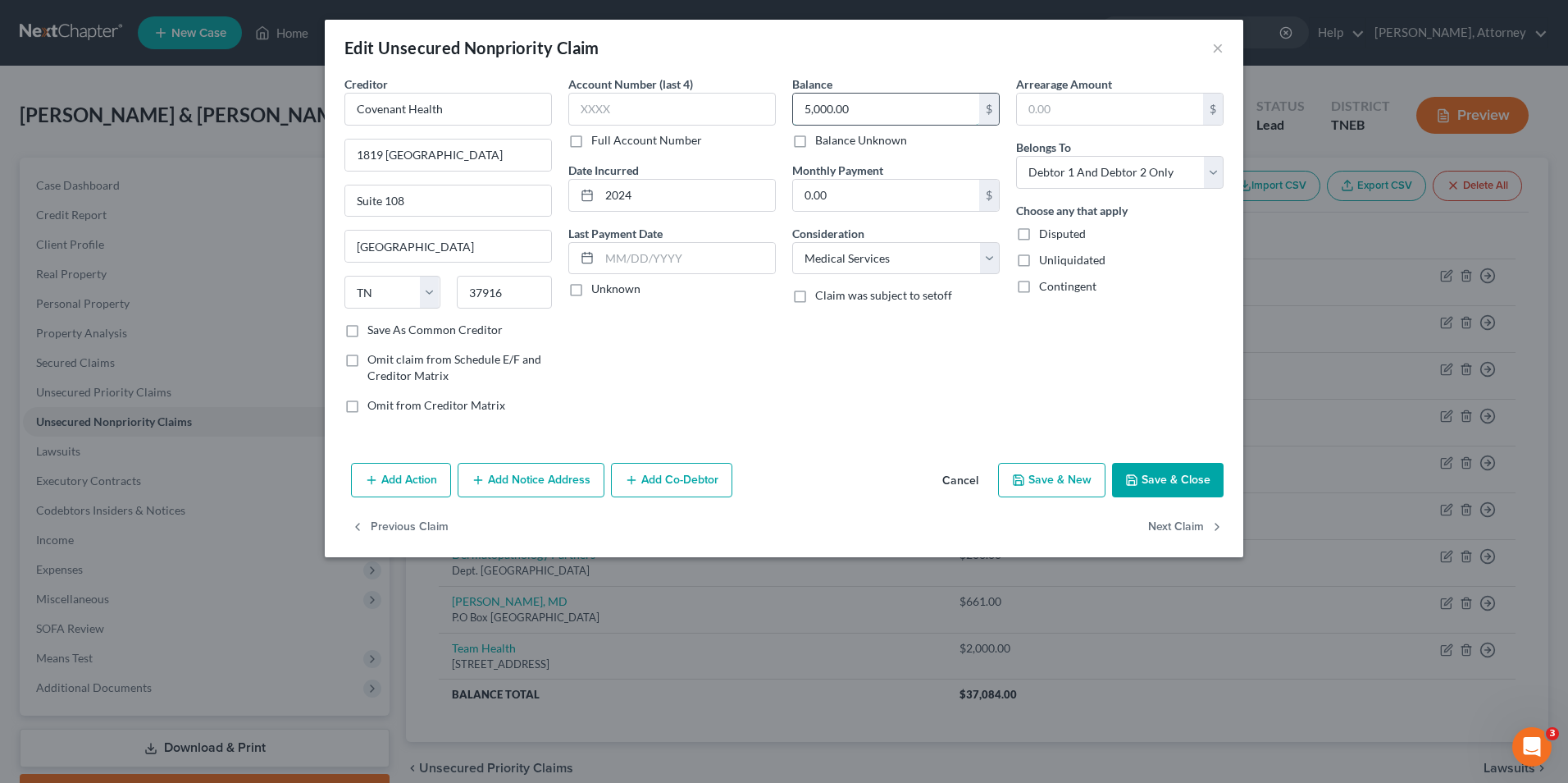
click at [891, 107] on input "5,000.00" at bounding box center [885, 108] width 186 height 31
click at [1194, 476] on button "Save & Close" at bounding box center [1167, 479] width 111 height 35
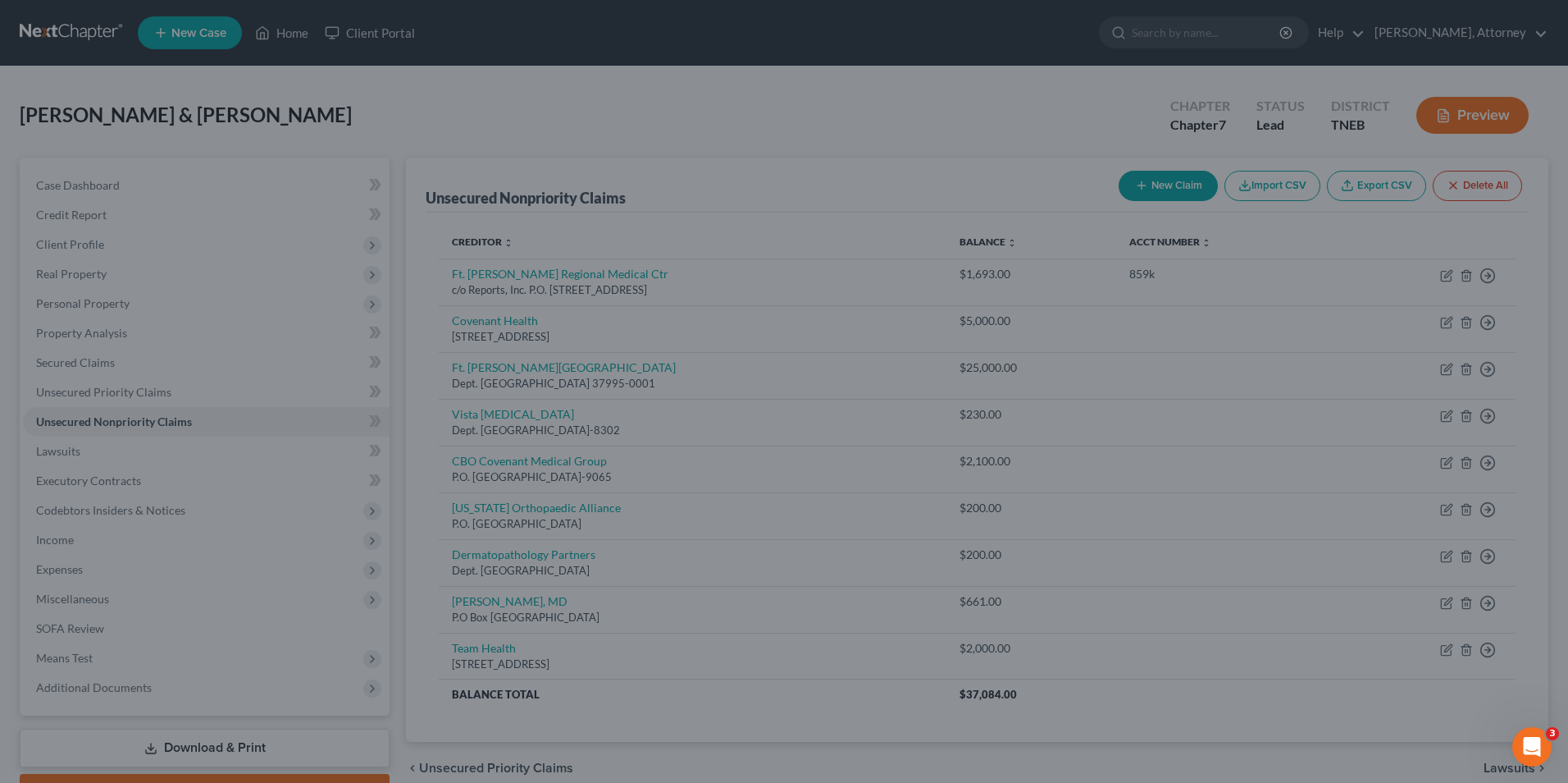
type input "10,000.00"
type input "0"
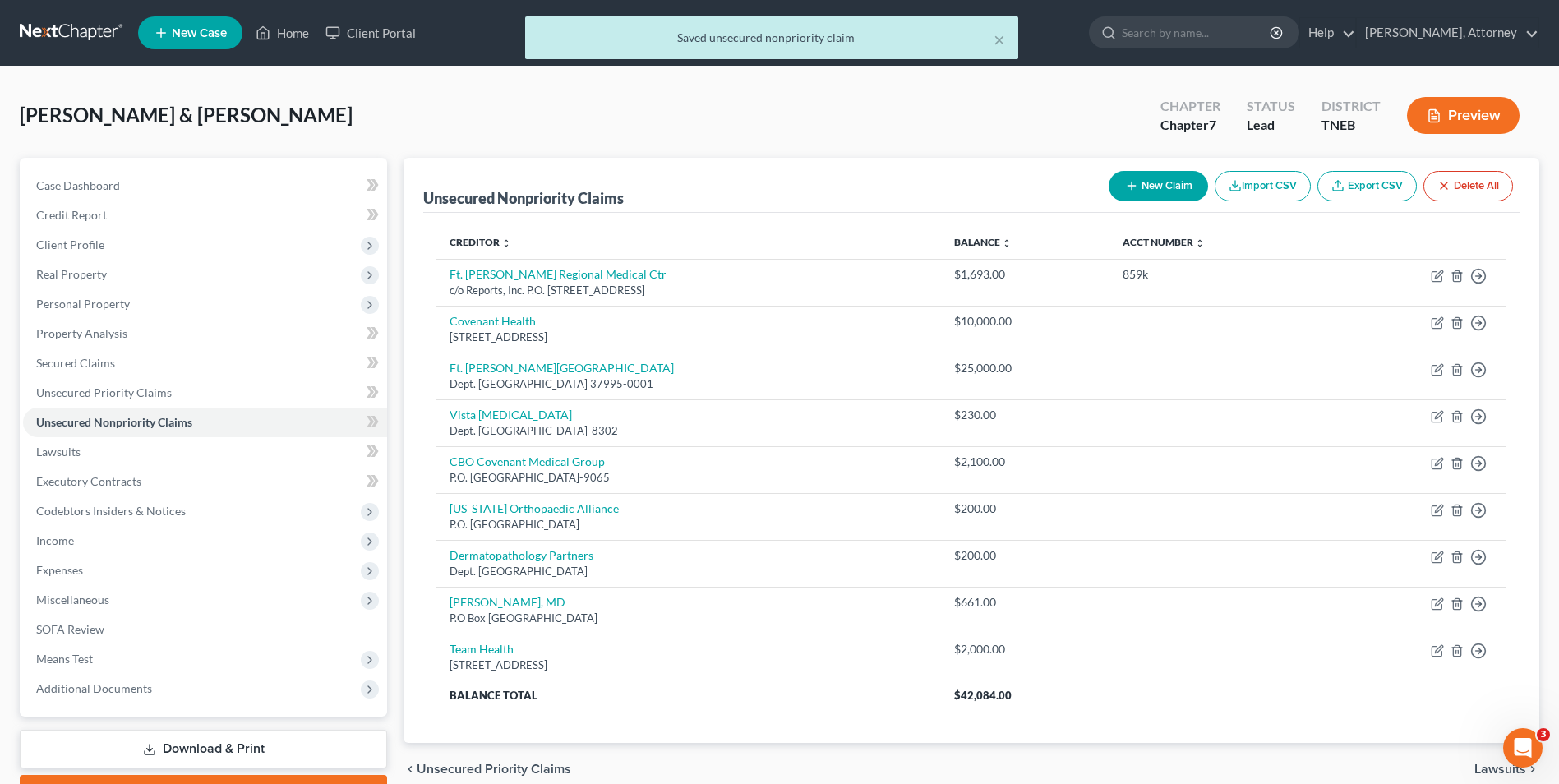
click at [1158, 184] on button "New Claim" at bounding box center [1158, 186] width 99 height 30
select select "2"
